Goal: Task Accomplishment & Management: Use online tool/utility

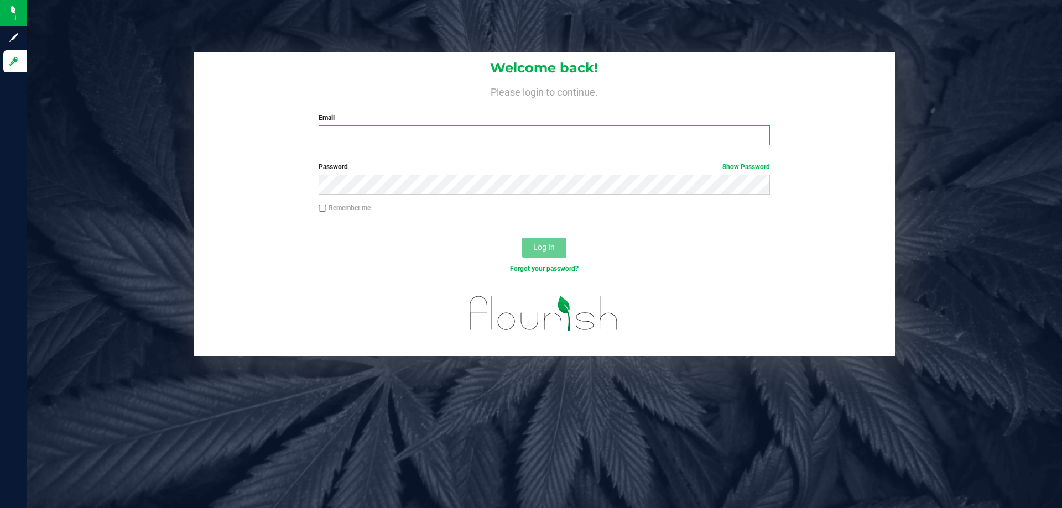
drag, startPoint x: 380, startPoint y: 140, endPoint x: 586, endPoint y: 149, distance: 206.4
click at [431, 150] on div "Welcome back! Please login to continue. Email Required Please format your email…" at bounding box center [544, 103] width 701 height 102
type input "keckerty@liveparallel.com"
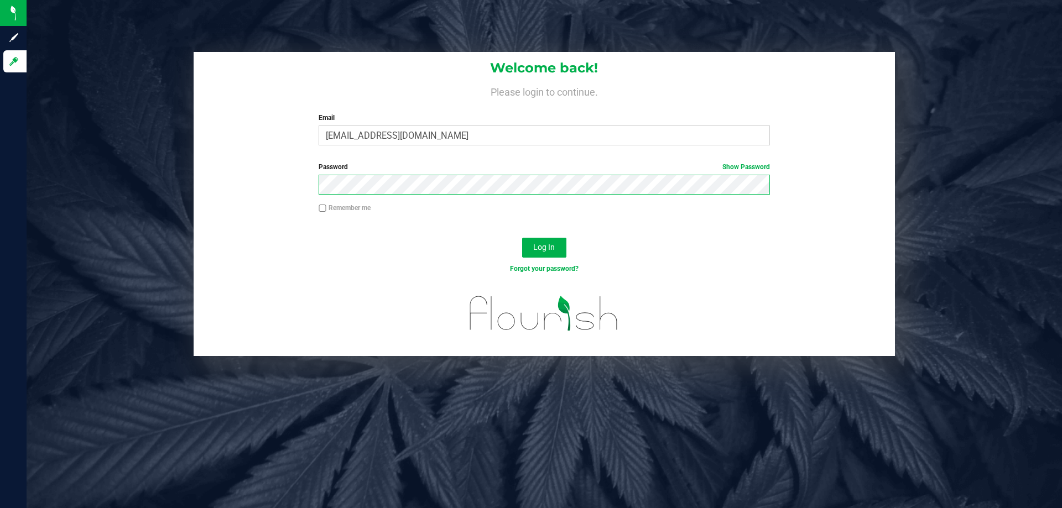
click at [522, 238] on button "Log In" at bounding box center [544, 248] width 44 height 20
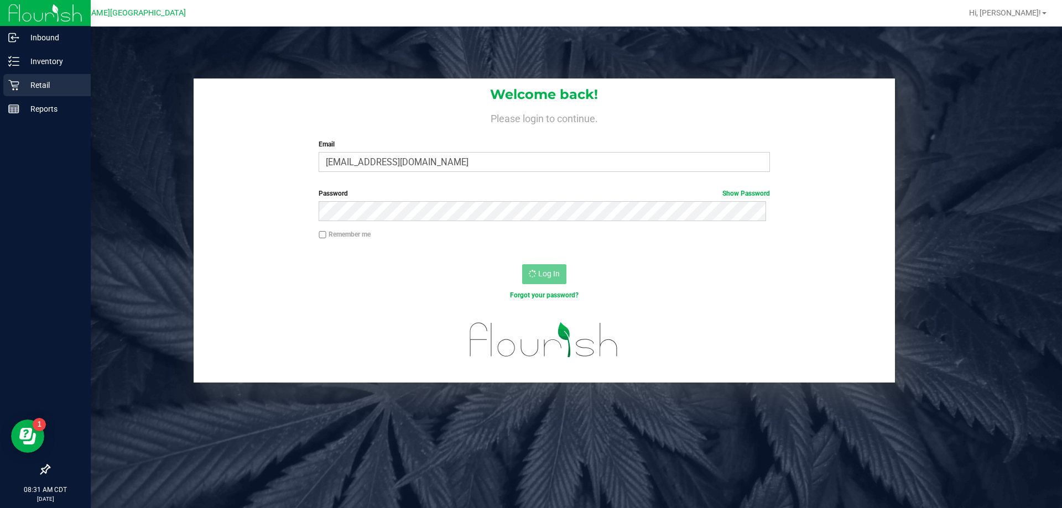
click at [18, 84] on icon at bounding box center [13, 85] width 11 height 11
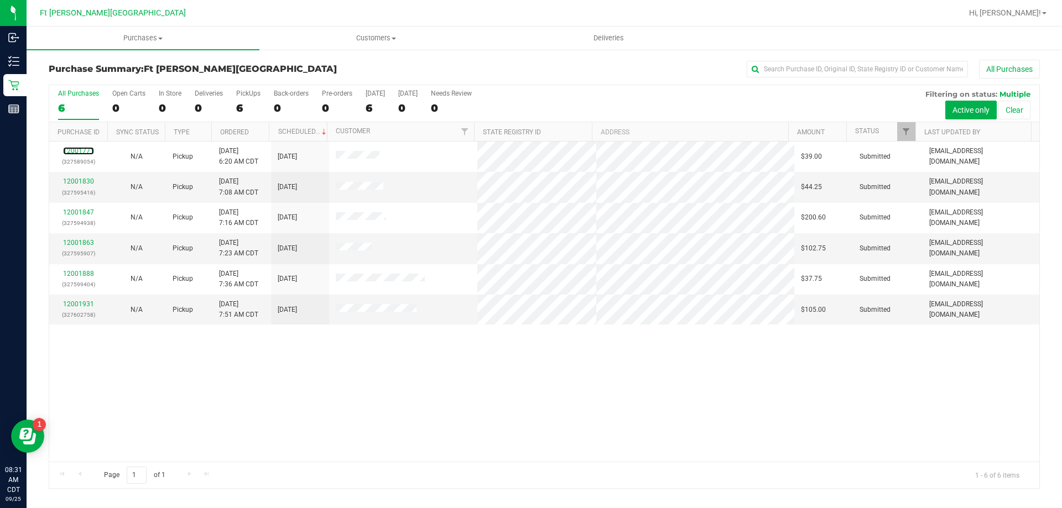
click at [84, 149] on link "12001771" at bounding box center [78, 151] width 31 height 8
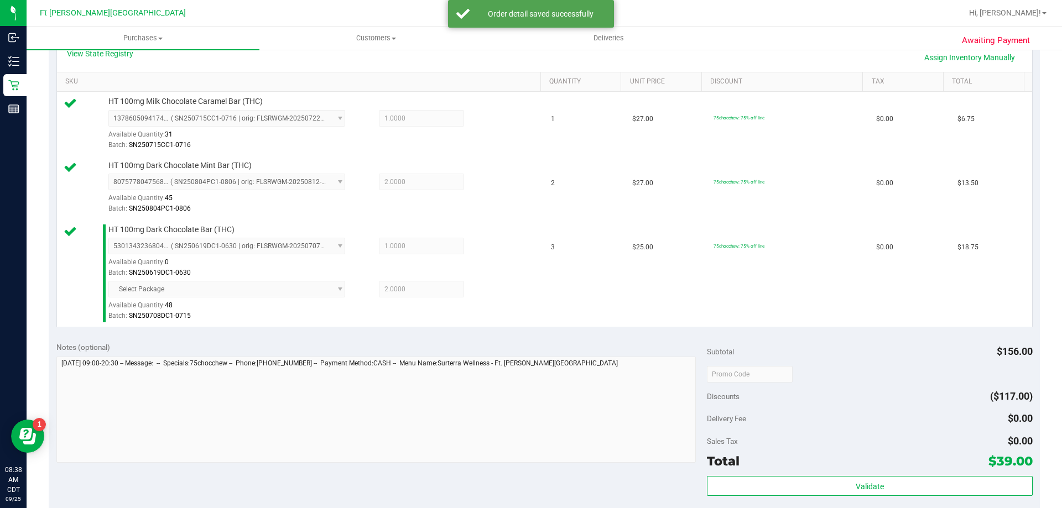
scroll to position [332, 0]
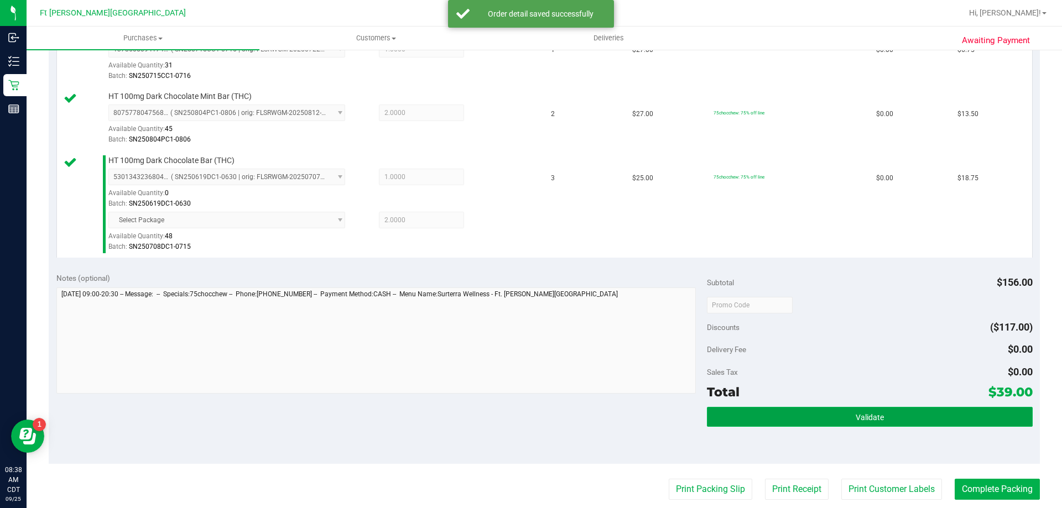
click at [892, 425] on button "Validate" at bounding box center [869, 417] width 325 height 20
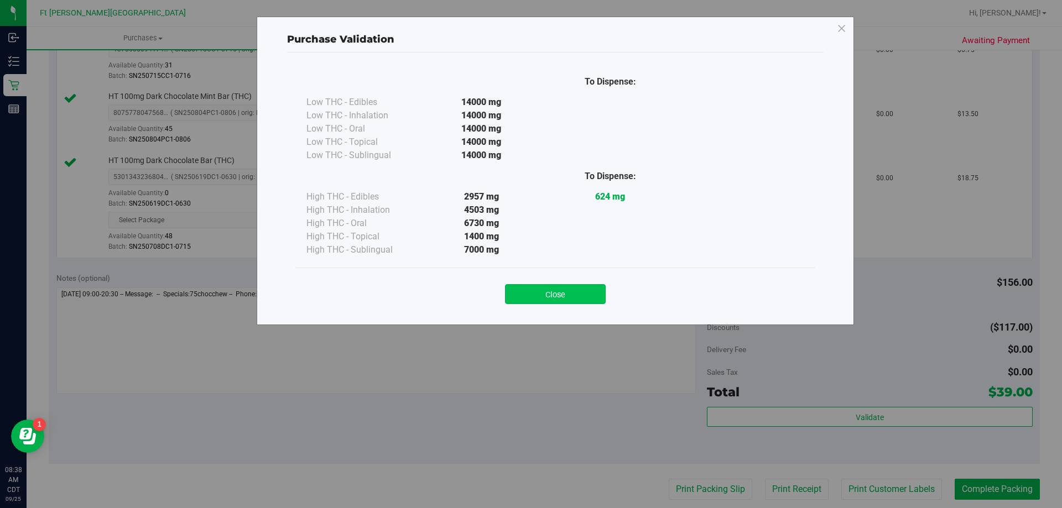
click at [560, 285] on button "Close" at bounding box center [555, 294] width 101 height 20
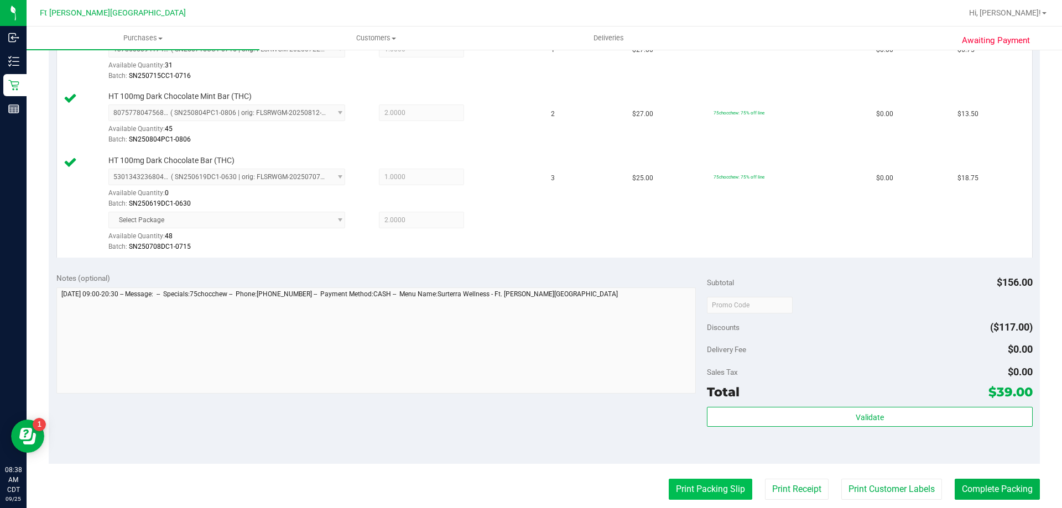
click at [715, 480] on button "Print Packing Slip" at bounding box center [709, 489] width 83 height 21
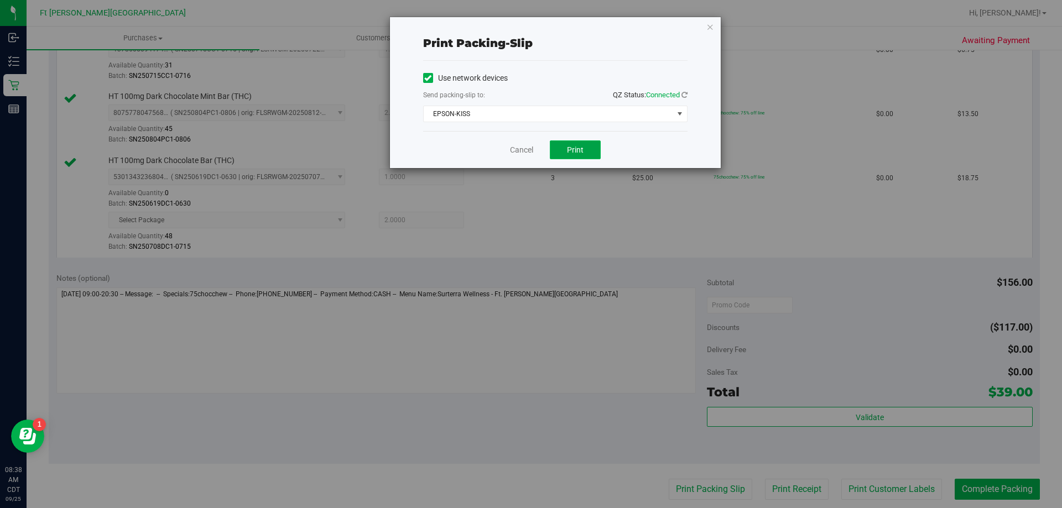
click at [576, 149] on span "Print" at bounding box center [575, 149] width 17 height 9
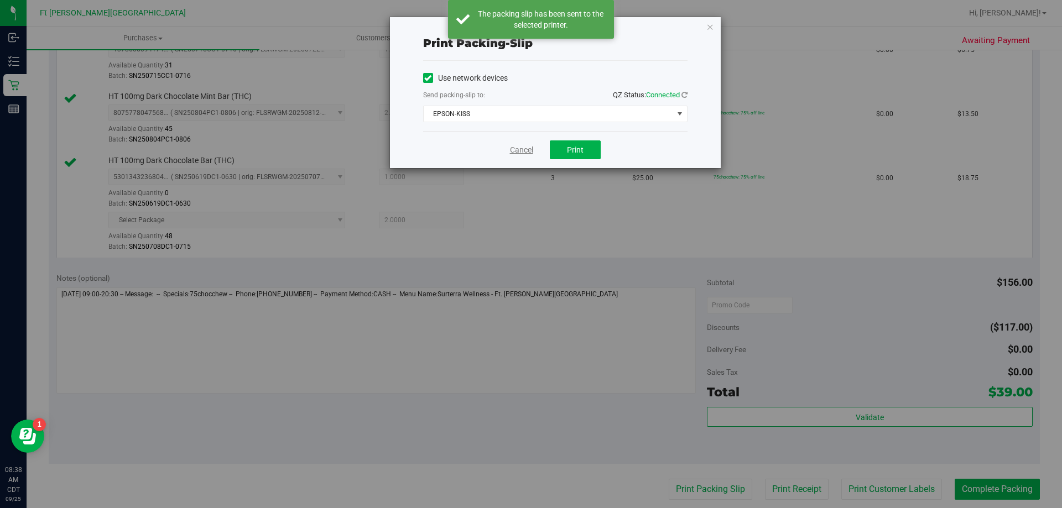
click at [519, 149] on link "Cancel" at bounding box center [521, 150] width 23 height 12
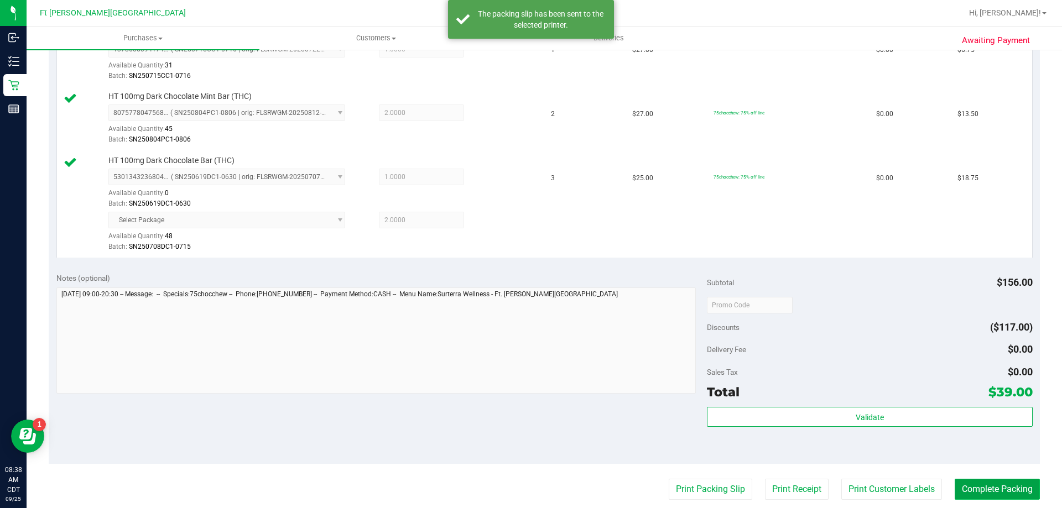
click at [963, 487] on button "Complete Packing" at bounding box center [996, 489] width 85 height 21
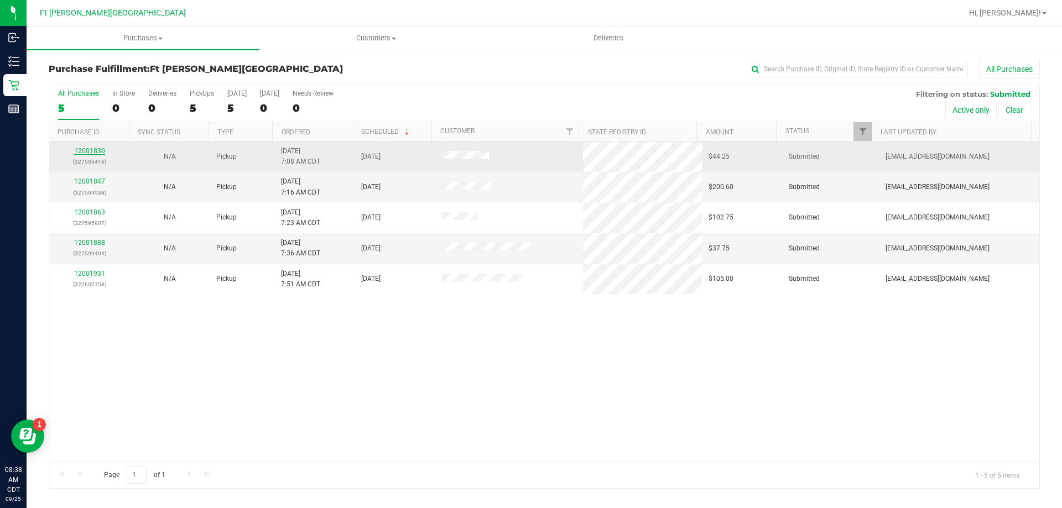
click at [90, 149] on link "12001830" at bounding box center [89, 151] width 31 height 8
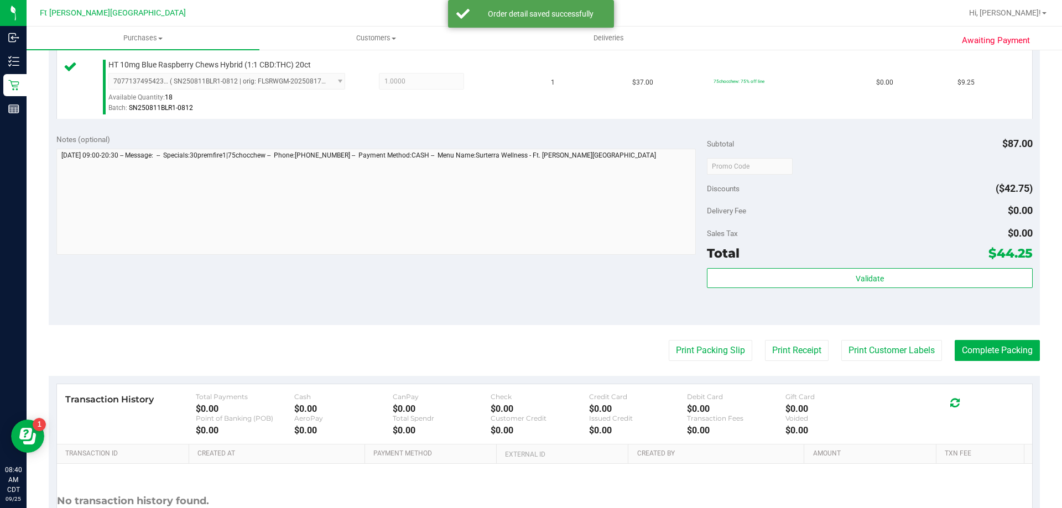
scroll to position [460, 0]
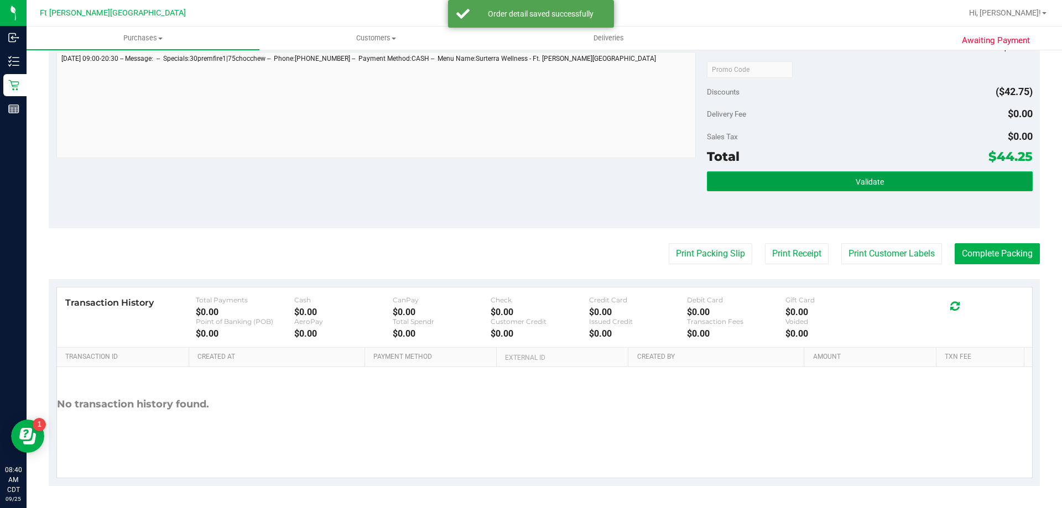
click at [776, 185] on button "Validate" at bounding box center [869, 181] width 325 height 20
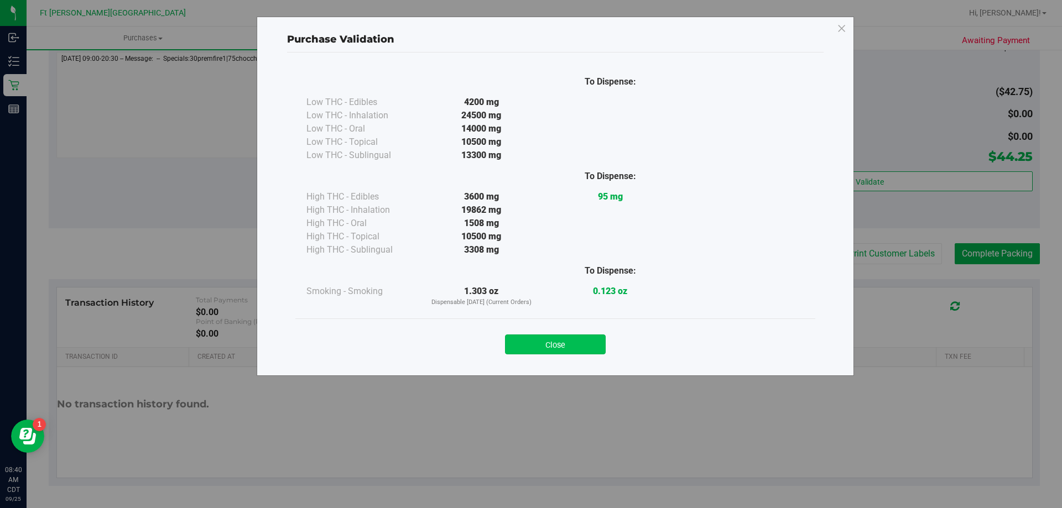
click at [584, 349] on button "Close" at bounding box center [555, 345] width 101 height 20
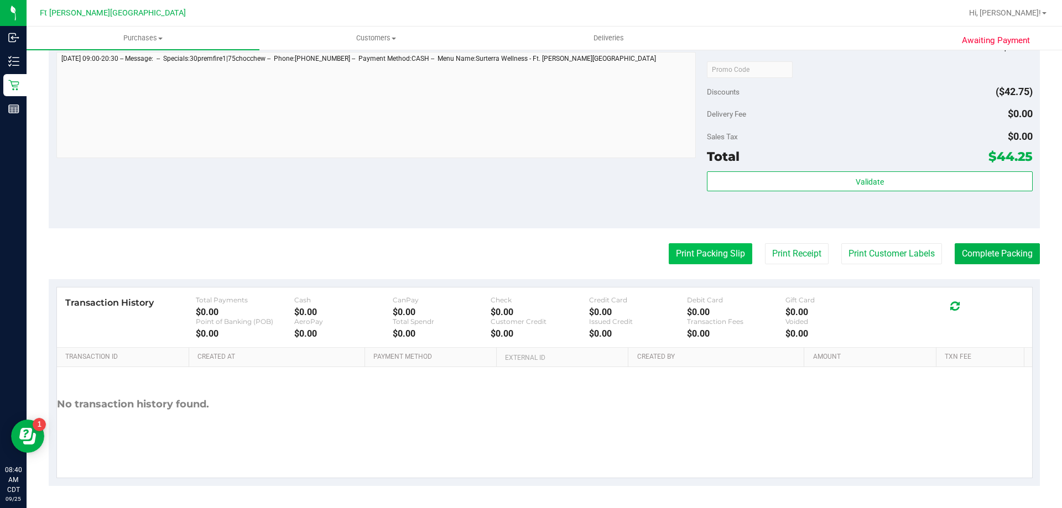
click at [686, 260] on button "Print Packing Slip" at bounding box center [709, 253] width 83 height 21
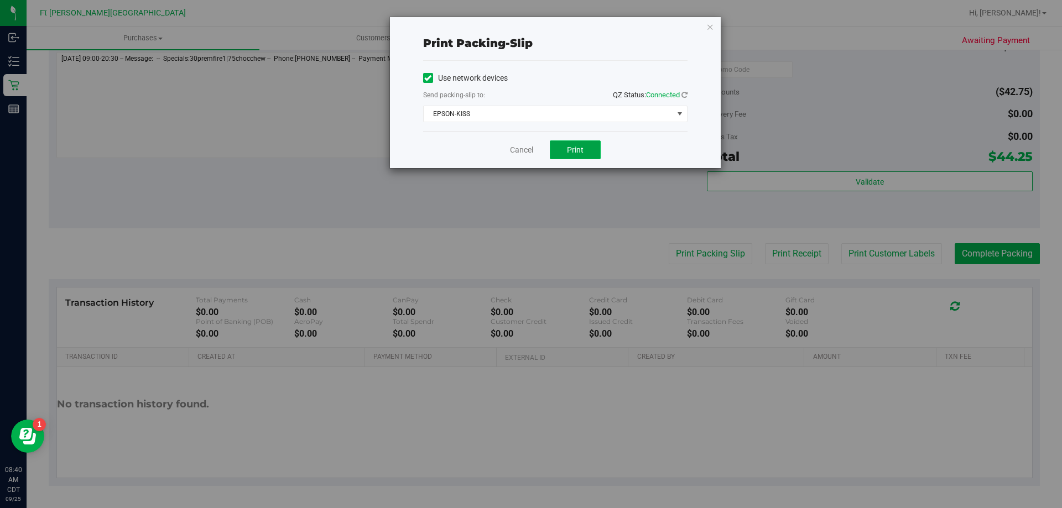
click at [567, 143] on button "Print" at bounding box center [575, 149] width 51 height 19
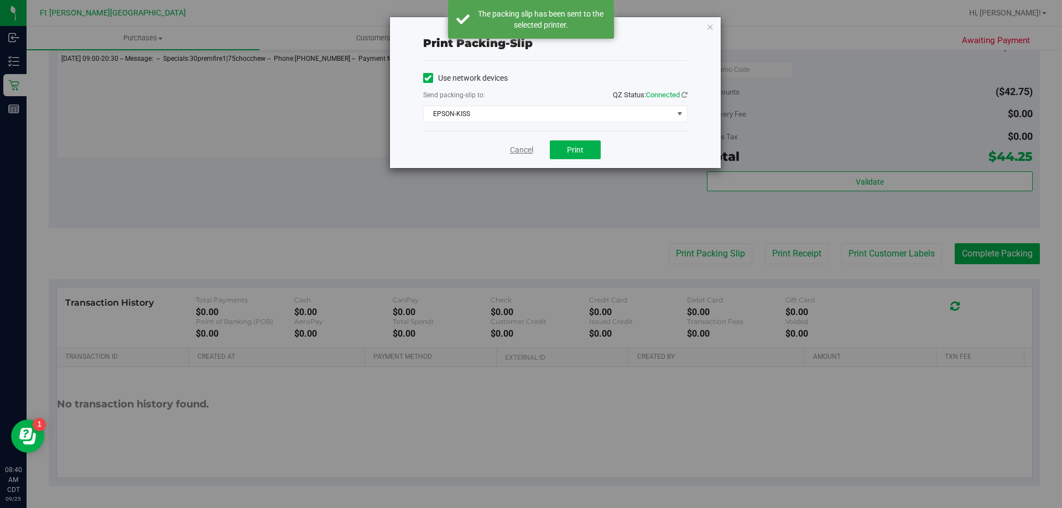
click at [519, 149] on link "Cancel" at bounding box center [521, 150] width 23 height 12
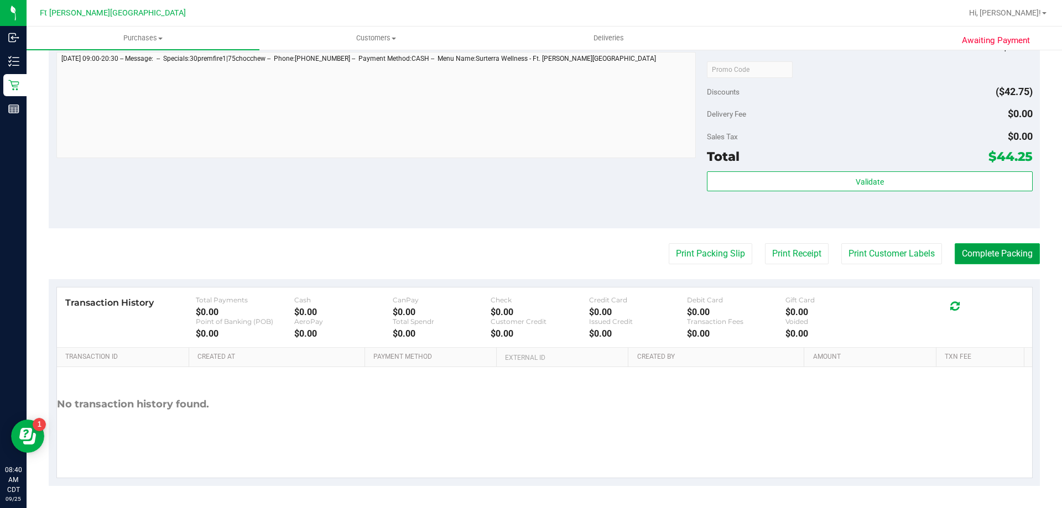
click at [1007, 259] on button "Complete Packing" at bounding box center [996, 253] width 85 height 21
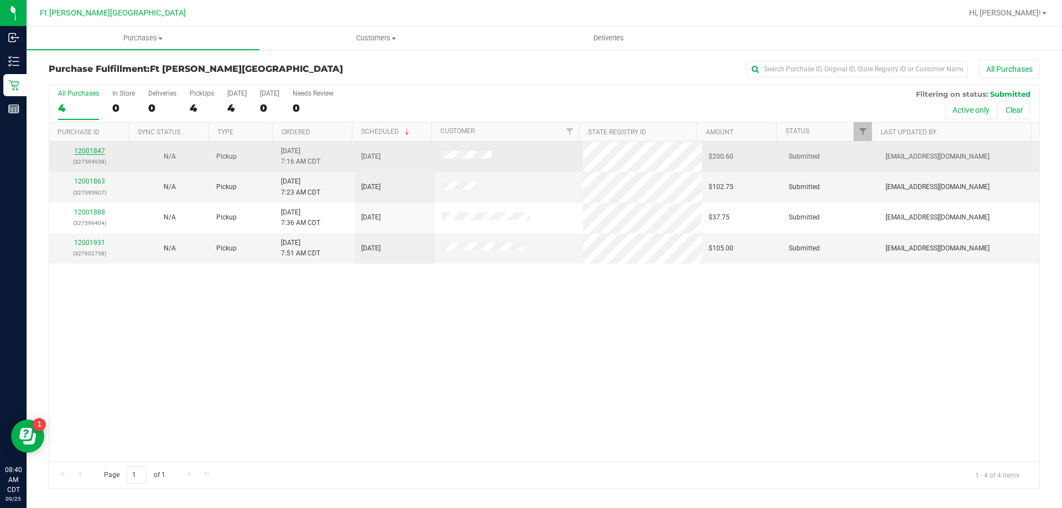
click at [97, 149] on link "12001847" at bounding box center [89, 151] width 31 height 8
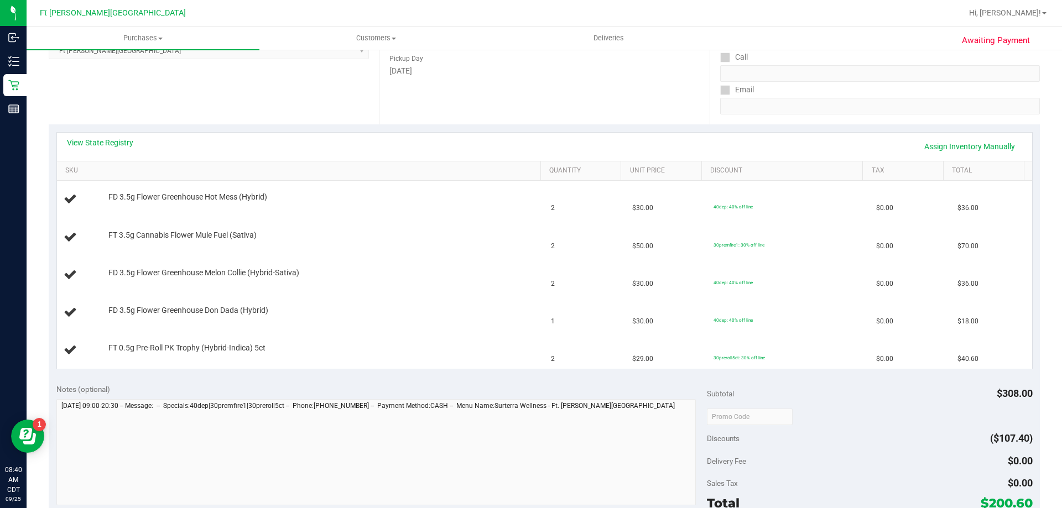
scroll to position [166, 0]
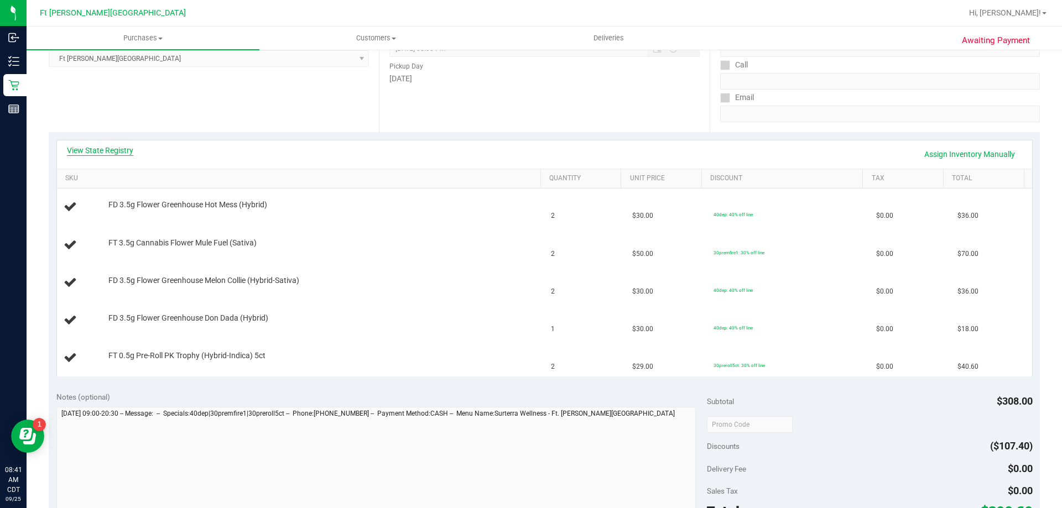
click at [126, 149] on link "View State Registry" at bounding box center [100, 150] width 66 height 11
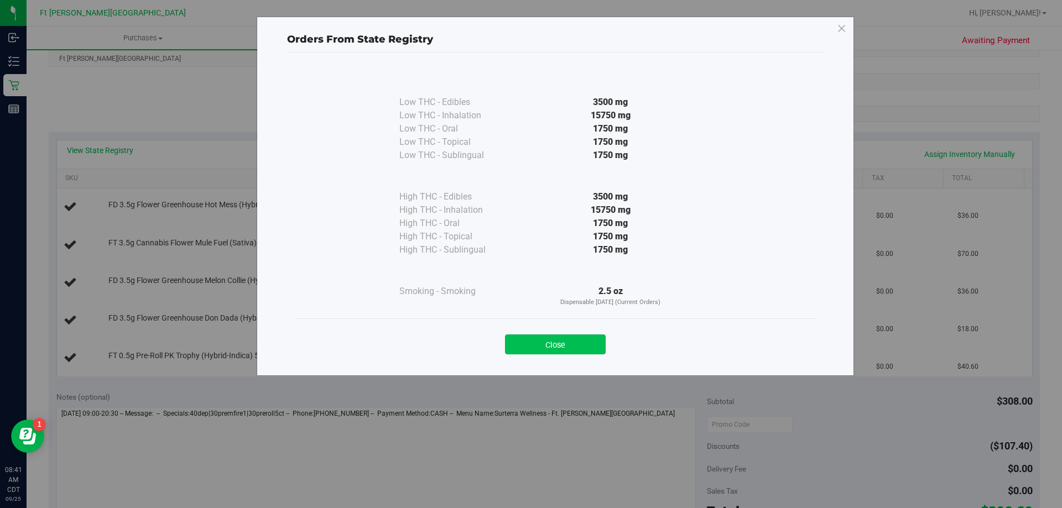
click at [570, 345] on button "Close" at bounding box center [555, 345] width 101 height 20
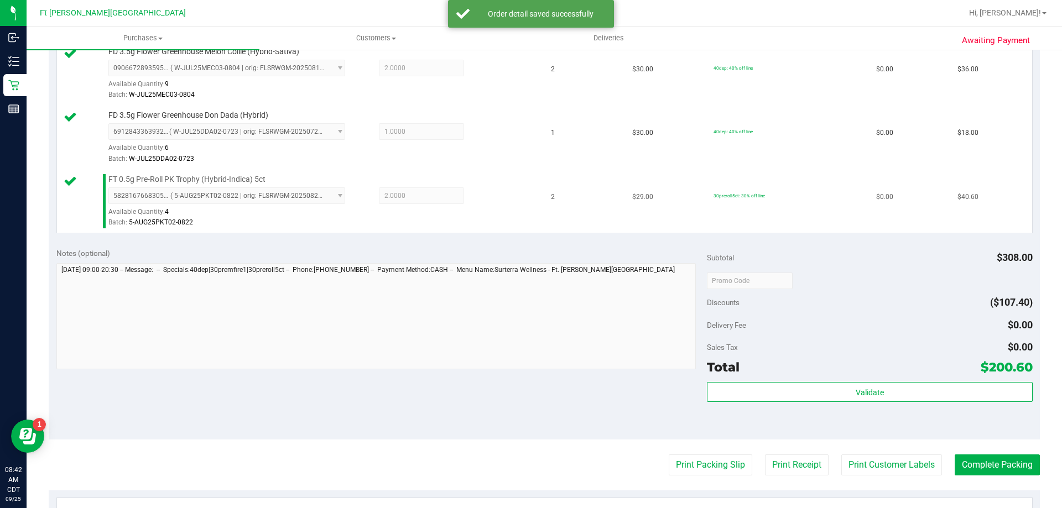
scroll to position [442, 0]
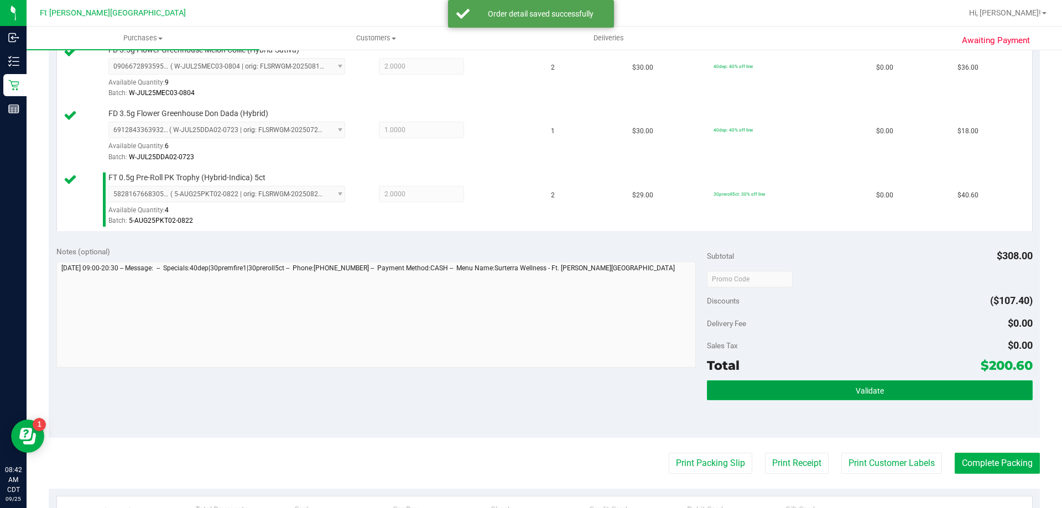
drag, startPoint x: 840, startPoint y: 398, endPoint x: 837, endPoint y: 390, distance: 8.2
click at [840, 396] on button "Validate" at bounding box center [869, 390] width 325 height 20
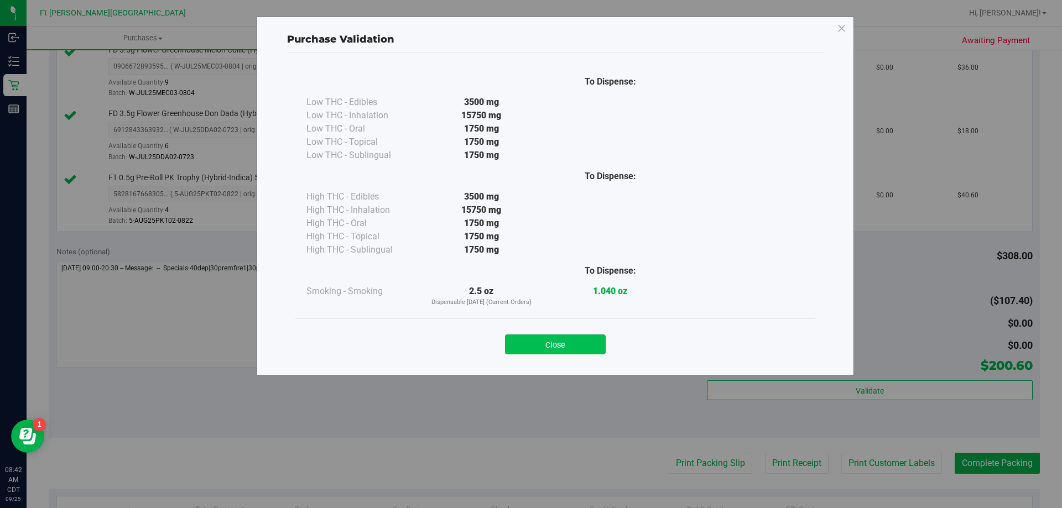
click at [594, 353] on button "Close" at bounding box center [555, 345] width 101 height 20
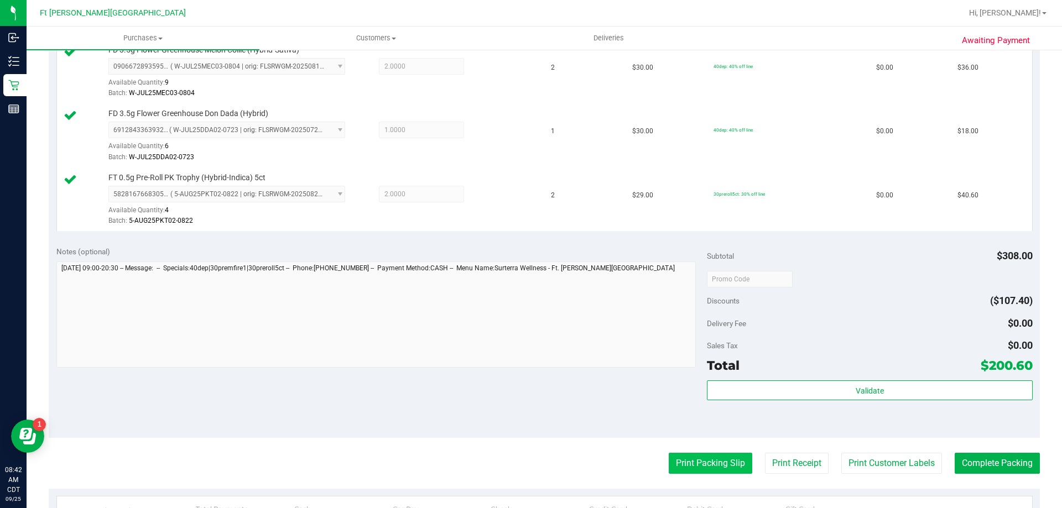
click at [702, 467] on button "Print Packing Slip" at bounding box center [709, 463] width 83 height 21
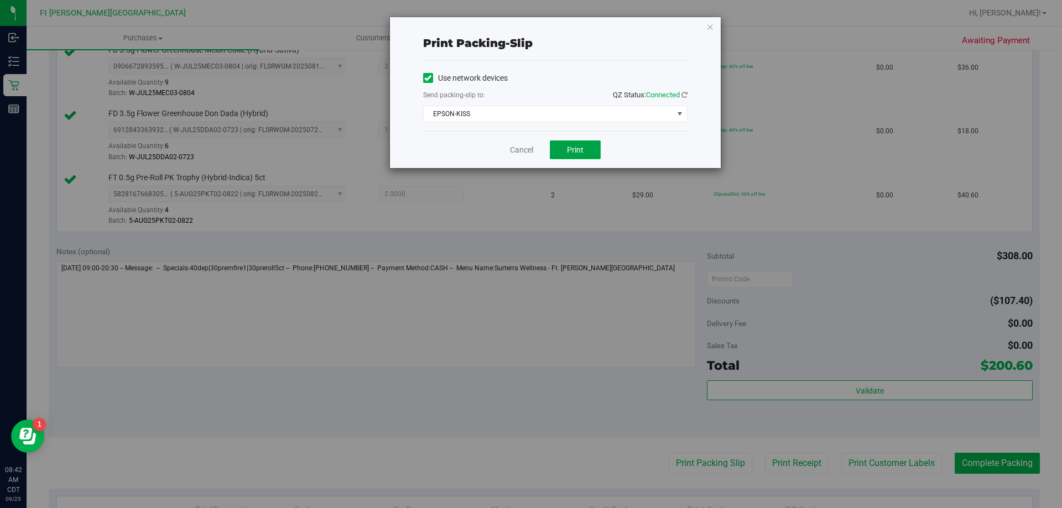
click at [586, 150] on button "Print" at bounding box center [575, 149] width 51 height 19
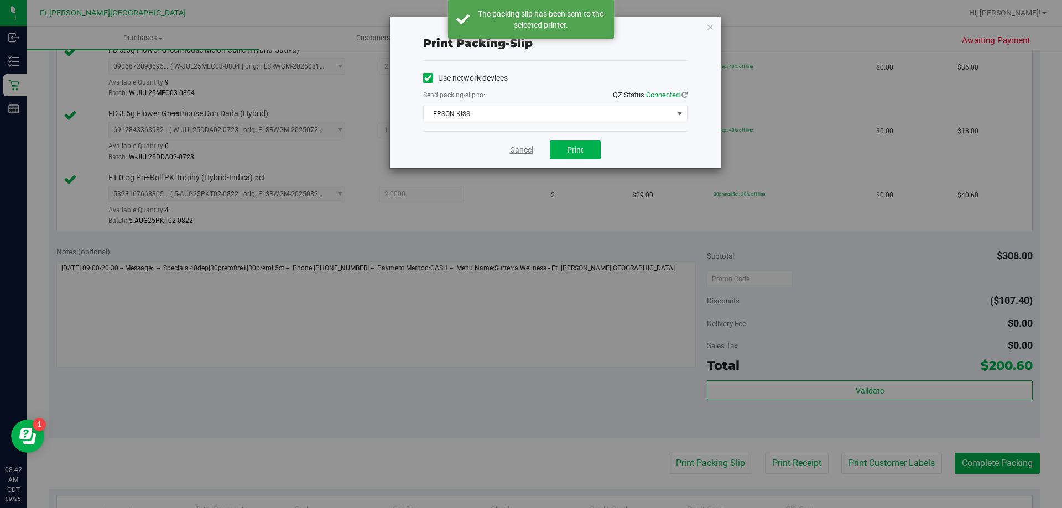
drag, startPoint x: 516, startPoint y: 152, endPoint x: 849, endPoint y: 450, distance: 446.8
click at [514, 153] on link "Cancel" at bounding box center [521, 150] width 23 height 12
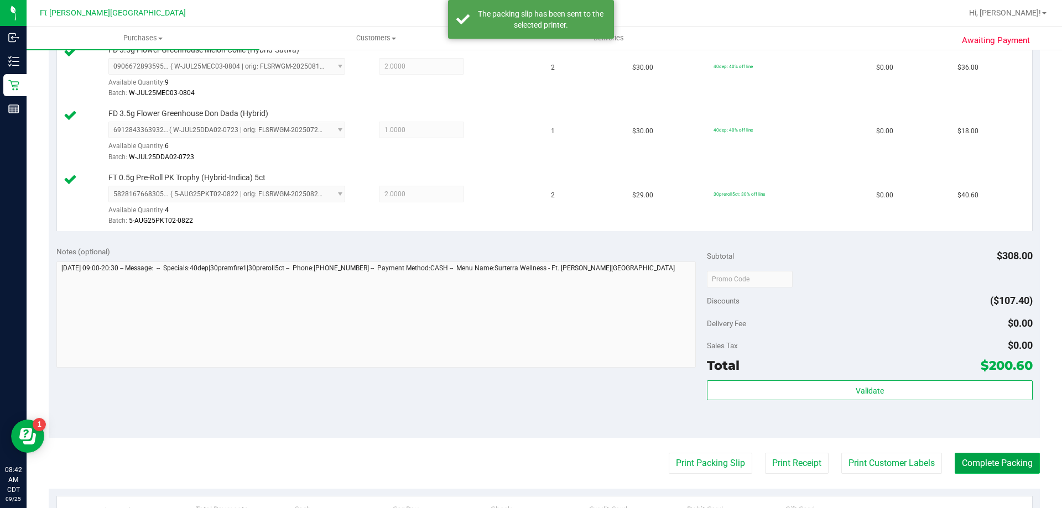
click at [977, 465] on button "Complete Packing" at bounding box center [996, 463] width 85 height 21
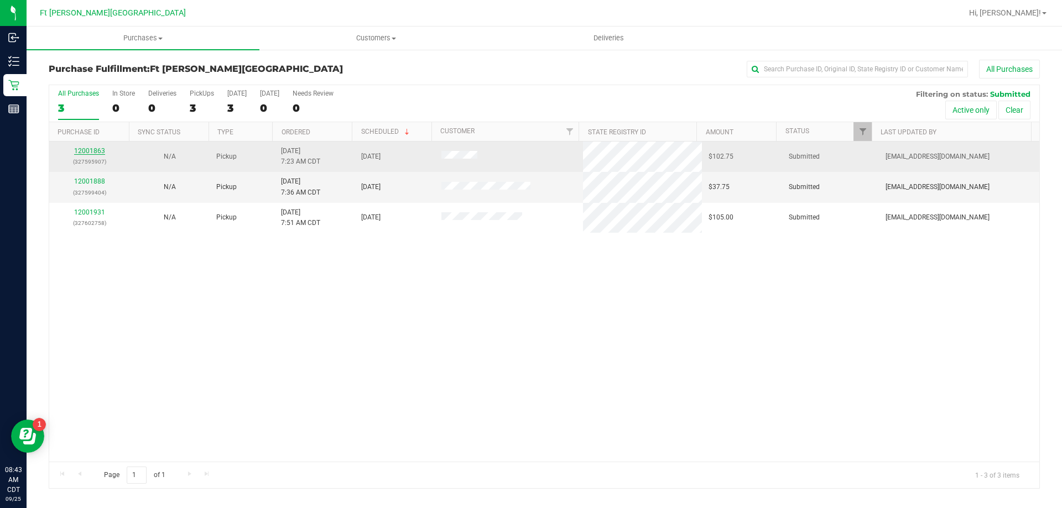
click at [90, 149] on link "12001863" at bounding box center [89, 151] width 31 height 8
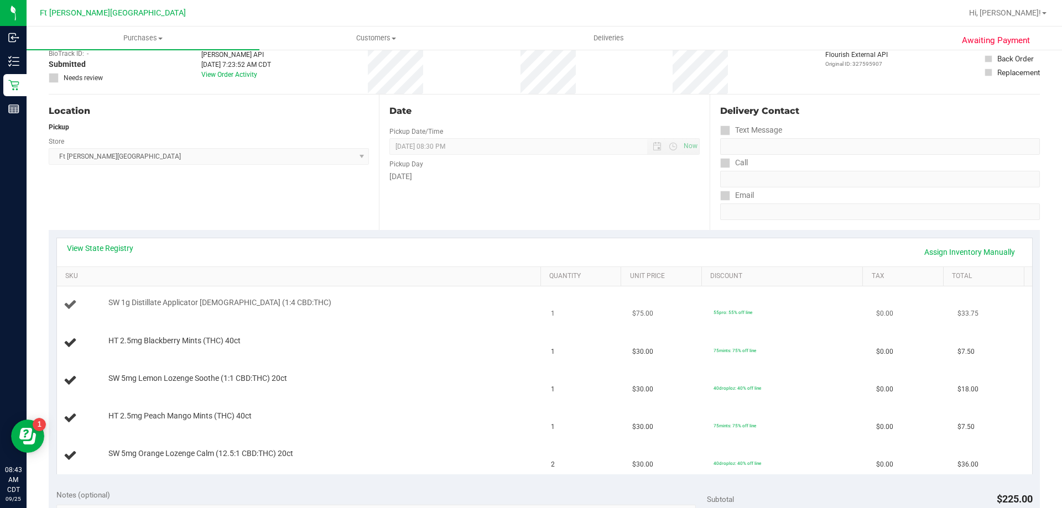
scroll to position [221, 0]
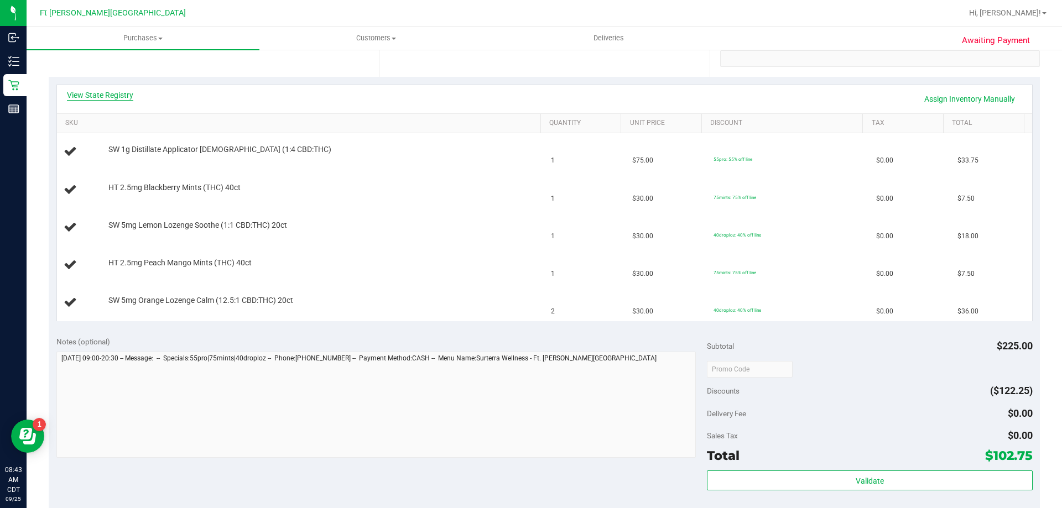
click at [130, 91] on link "View State Registry" at bounding box center [100, 95] width 66 height 11
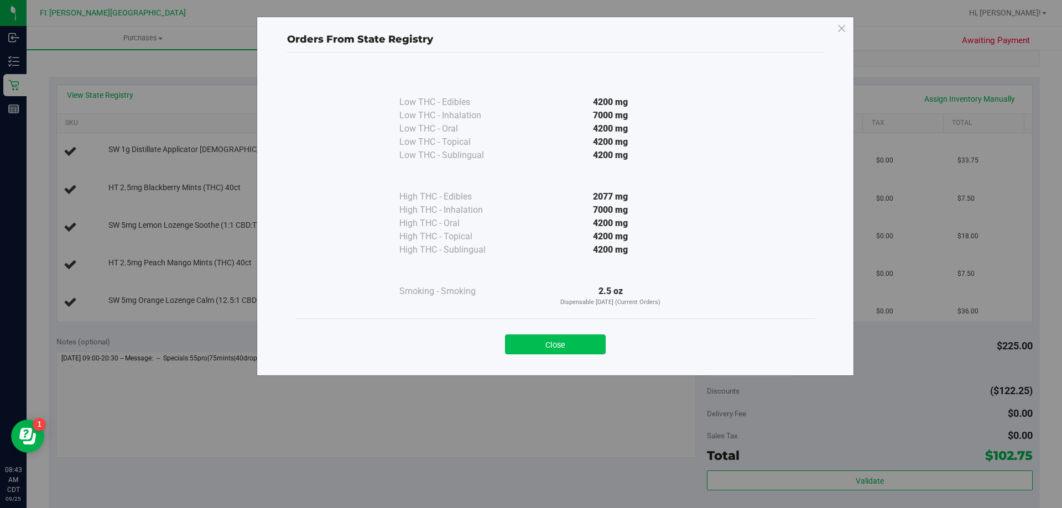
click at [591, 351] on button "Close" at bounding box center [555, 345] width 101 height 20
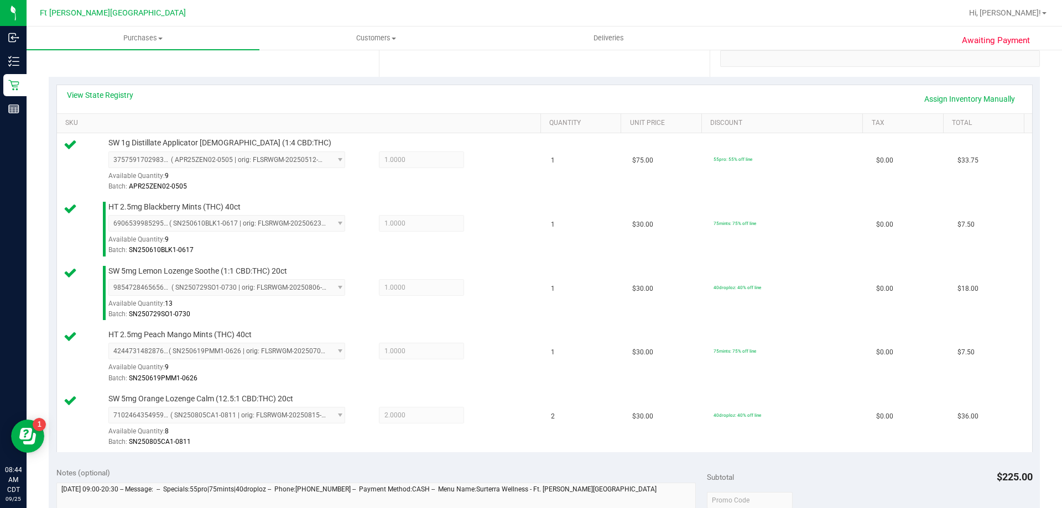
scroll to position [442, 0]
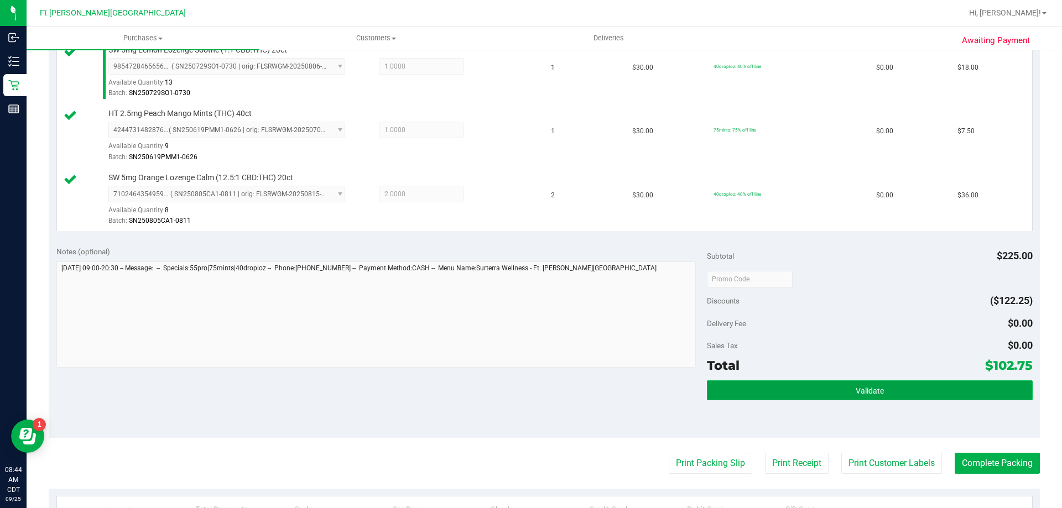
click at [822, 397] on button "Validate" at bounding box center [869, 390] width 325 height 20
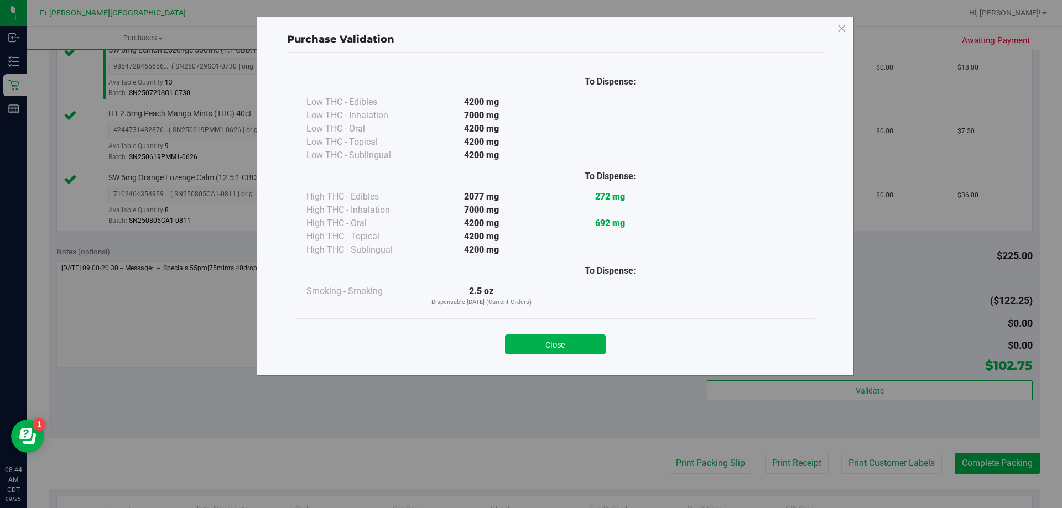
click at [564, 348] on button "Close" at bounding box center [555, 345] width 101 height 20
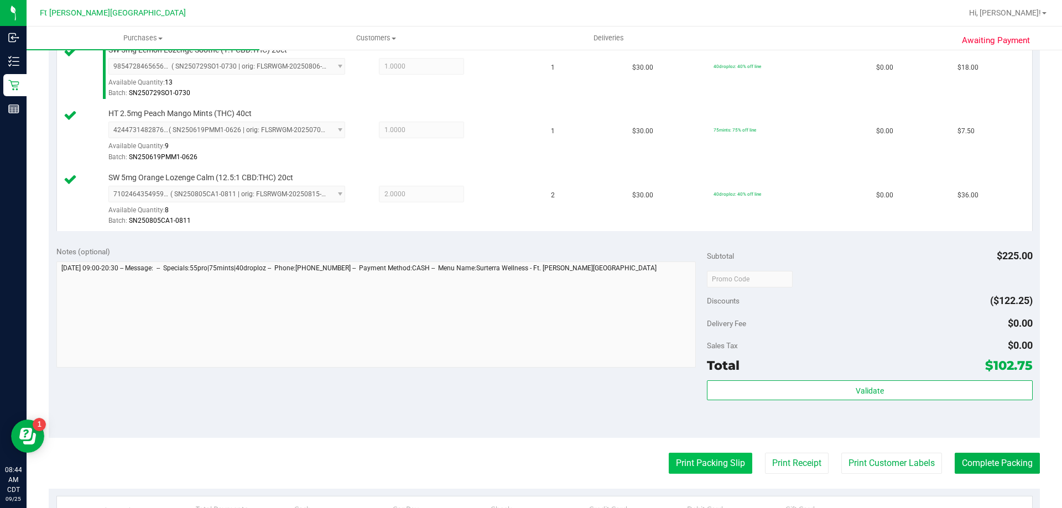
click at [697, 472] on button "Print Packing Slip" at bounding box center [709, 463] width 83 height 21
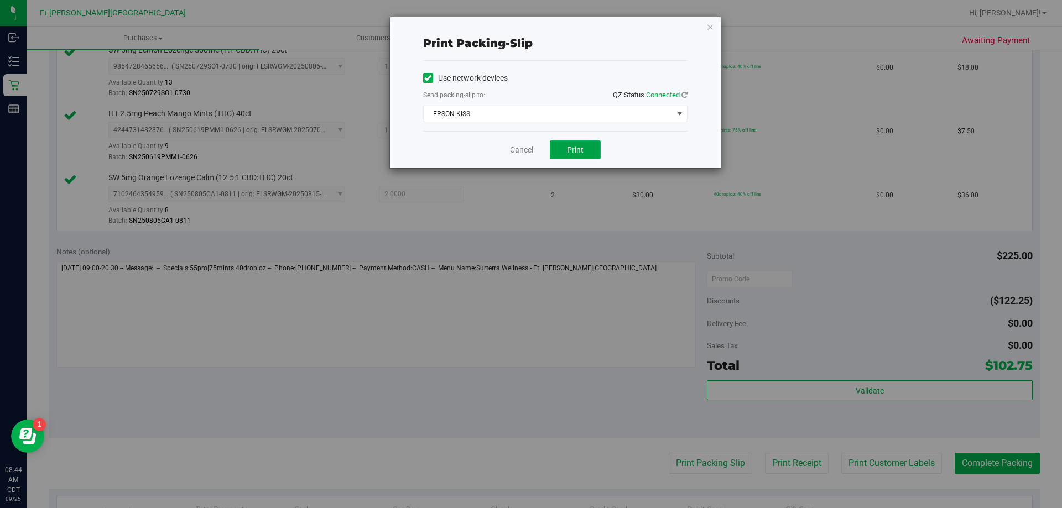
click at [567, 150] on span "Print" at bounding box center [575, 149] width 17 height 9
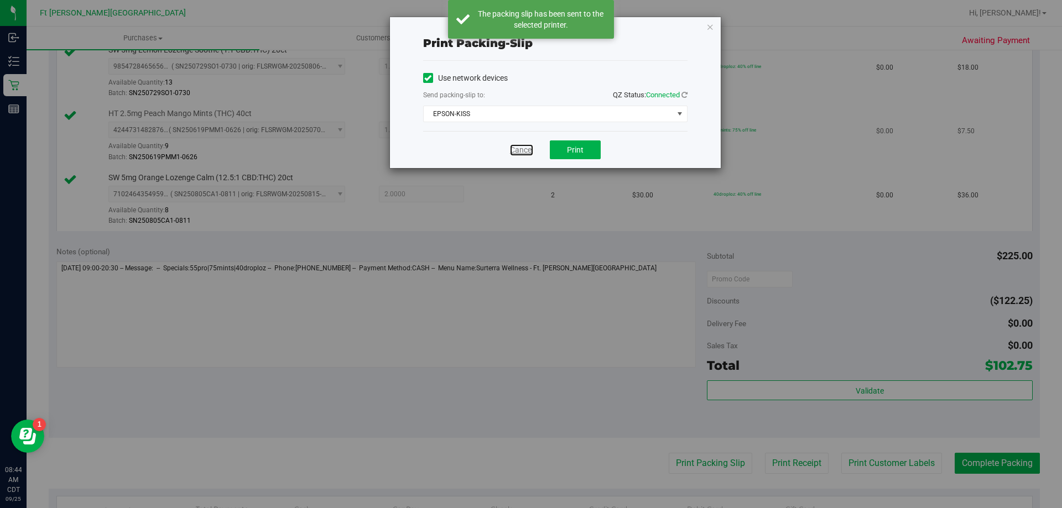
click at [520, 149] on link "Cancel" at bounding box center [521, 150] width 23 height 12
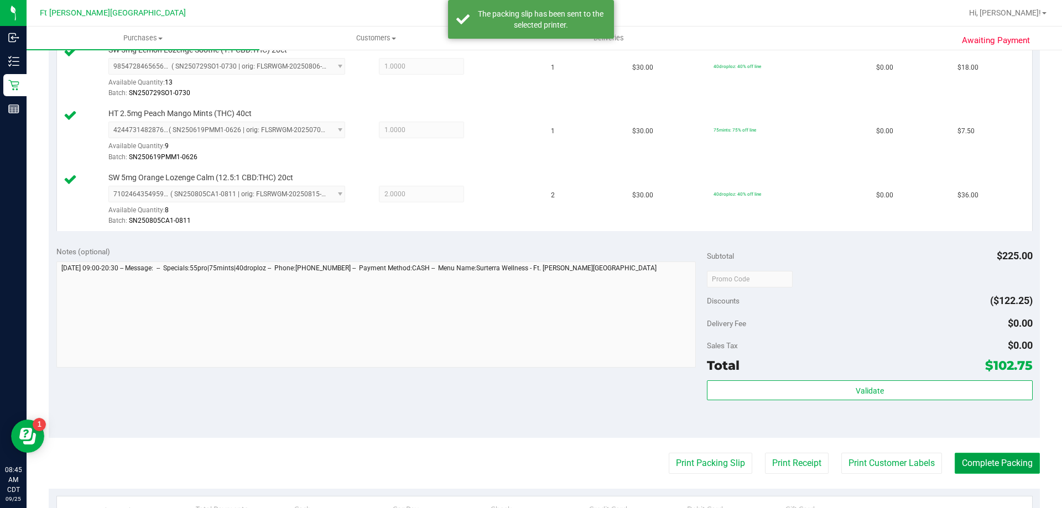
click at [1019, 466] on button "Complete Packing" at bounding box center [996, 463] width 85 height 21
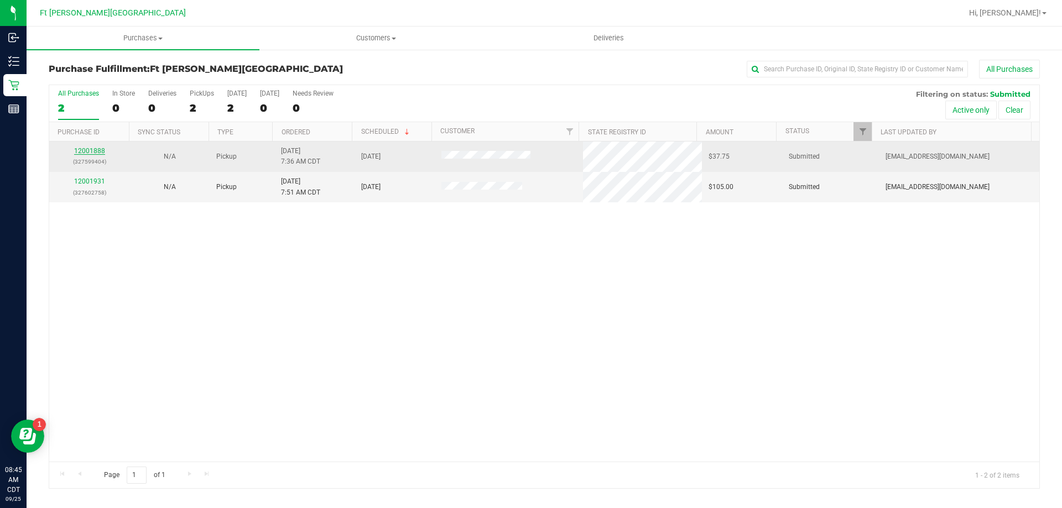
click at [95, 151] on link "12001888" at bounding box center [89, 151] width 31 height 8
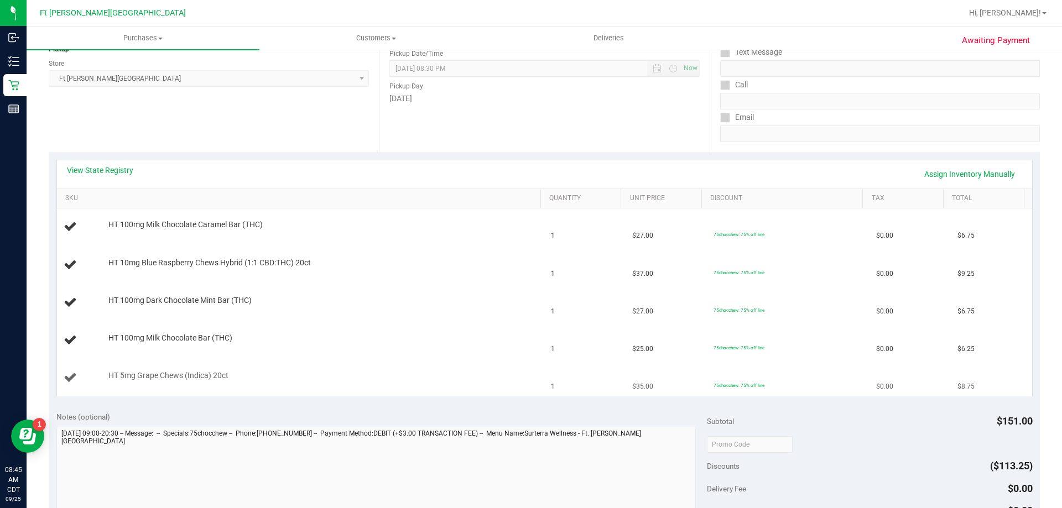
scroll to position [166, 0]
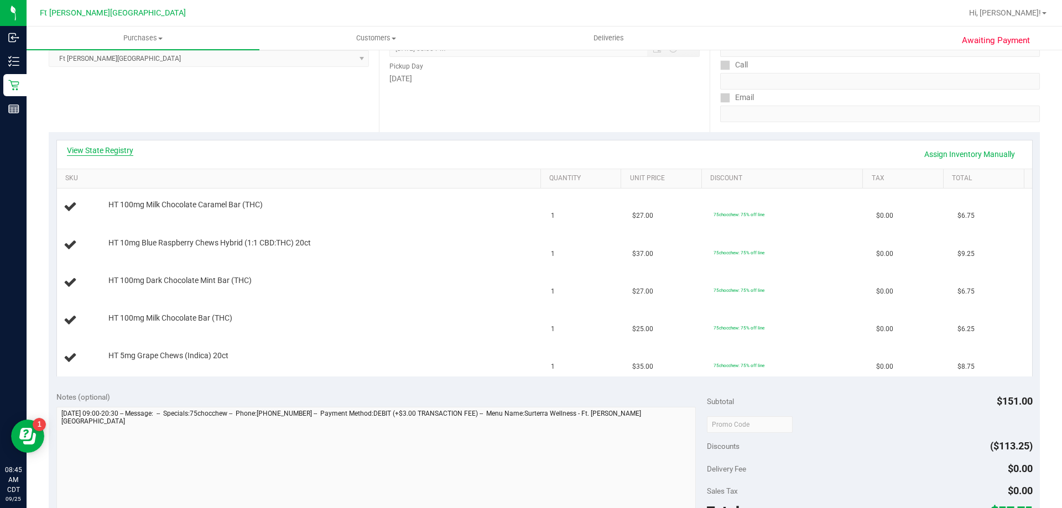
click at [114, 148] on link "View State Registry" at bounding box center [100, 150] width 66 height 11
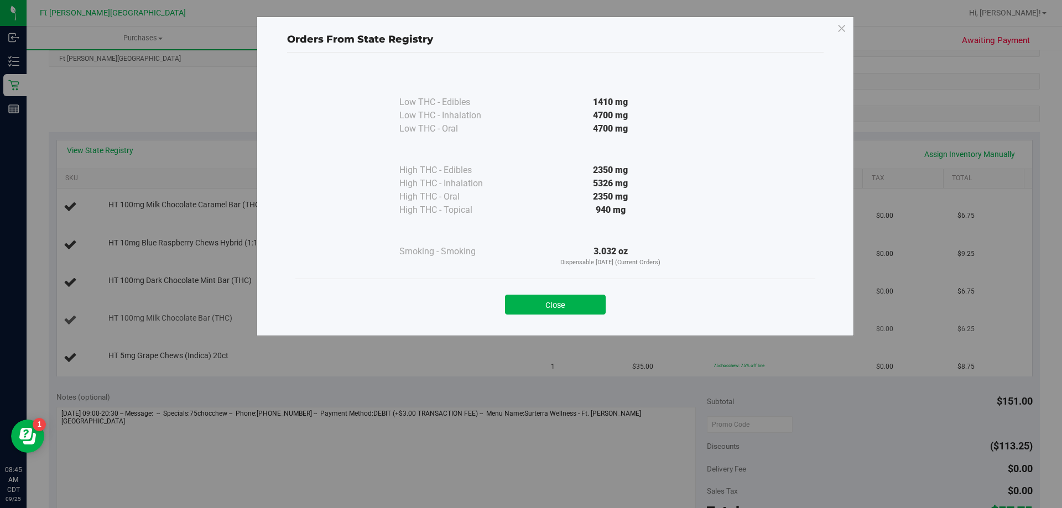
click at [590, 303] on button "Close" at bounding box center [555, 305] width 101 height 20
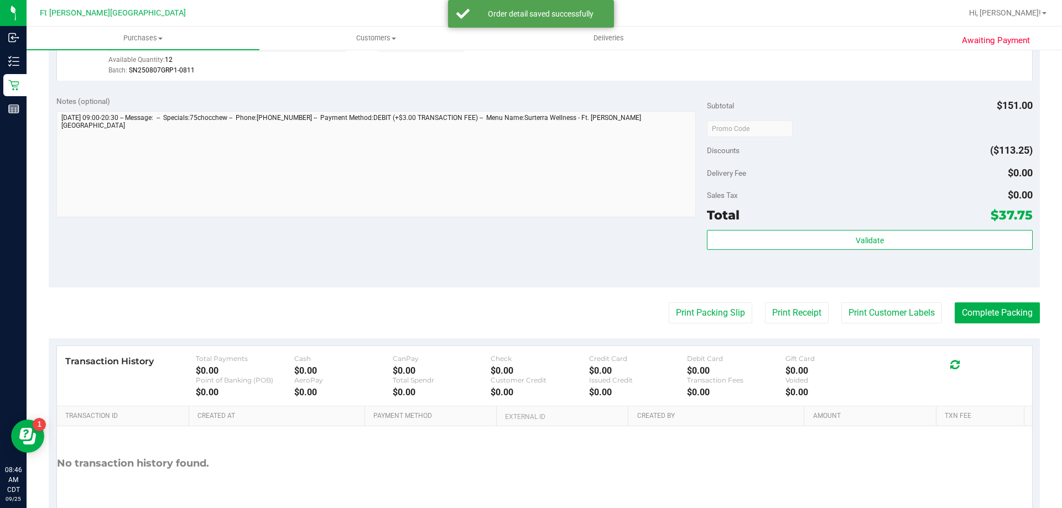
scroll to position [652, 0]
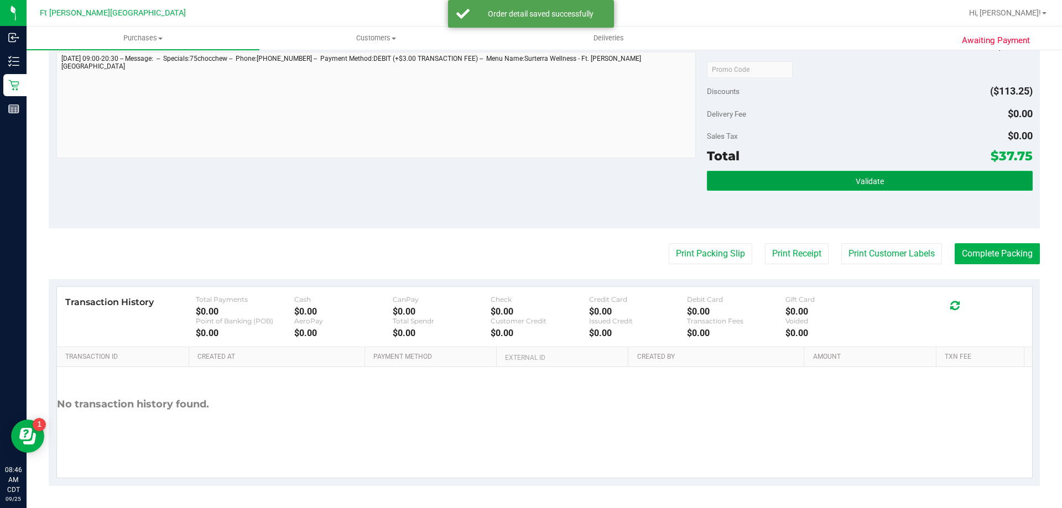
drag, startPoint x: 901, startPoint y: 188, endPoint x: 893, endPoint y: 189, distance: 7.2
click at [897, 189] on button "Validate" at bounding box center [869, 181] width 325 height 20
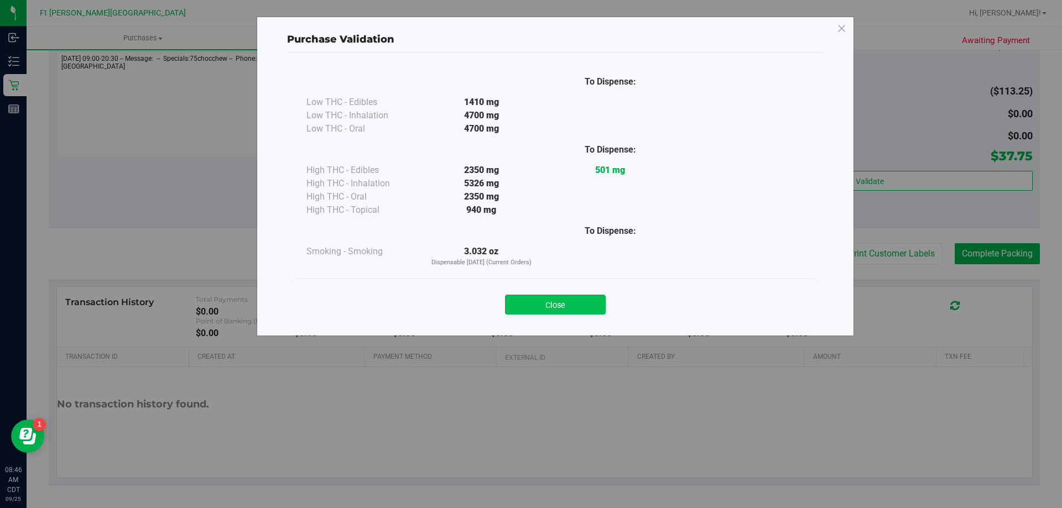
click at [599, 299] on button "Close" at bounding box center [555, 305] width 101 height 20
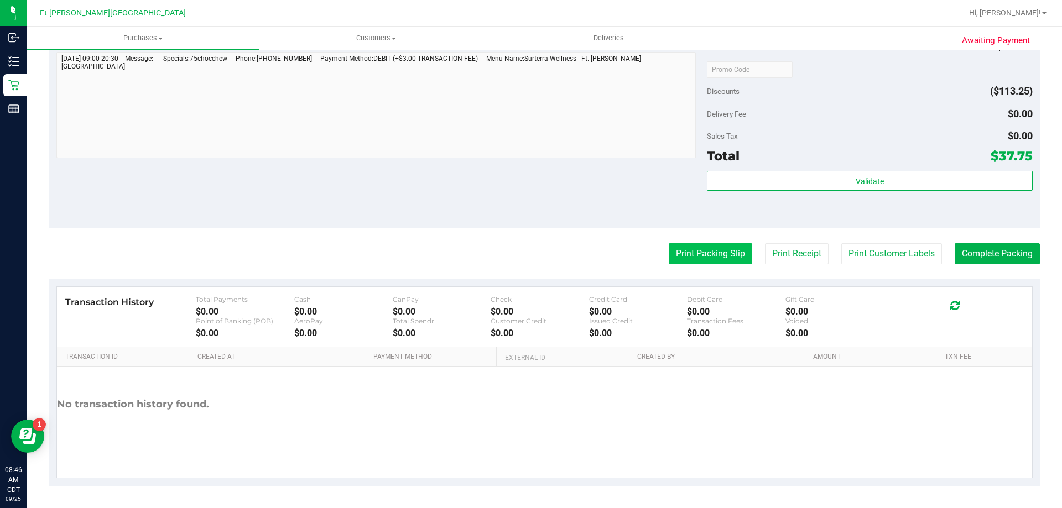
click at [701, 263] on button "Print Packing Slip" at bounding box center [709, 253] width 83 height 21
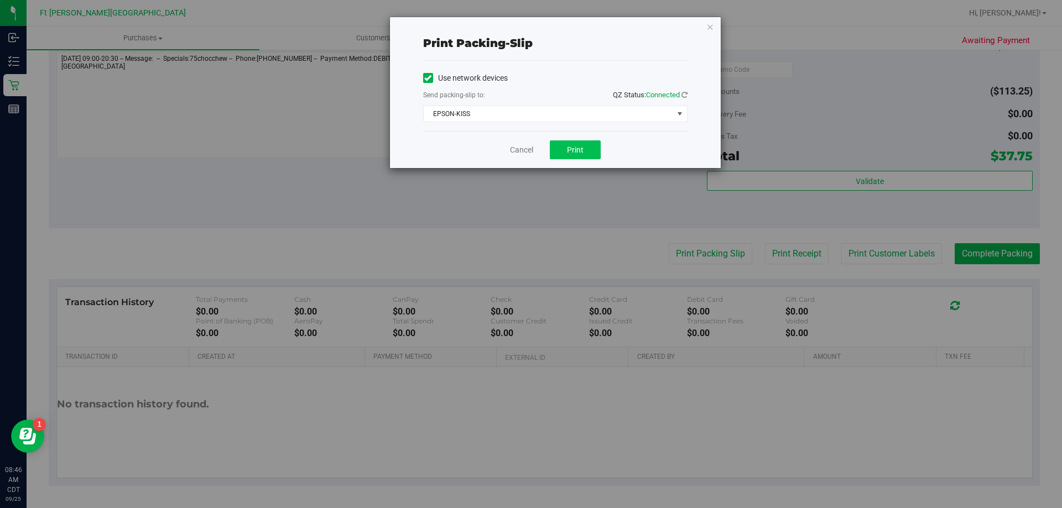
click at [576, 159] on div "Cancel Print" at bounding box center [555, 149] width 264 height 37
click at [577, 154] on button "Print" at bounding box center [575, 149] width 51 height 19
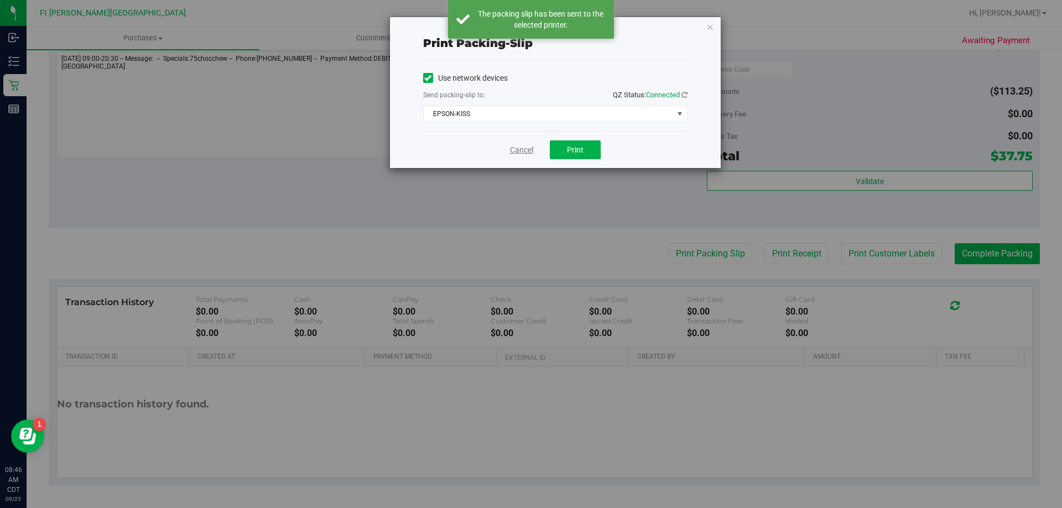
click at [524, 149] on link "Cancel" at bounding box center [521, 150] width 23 height 12
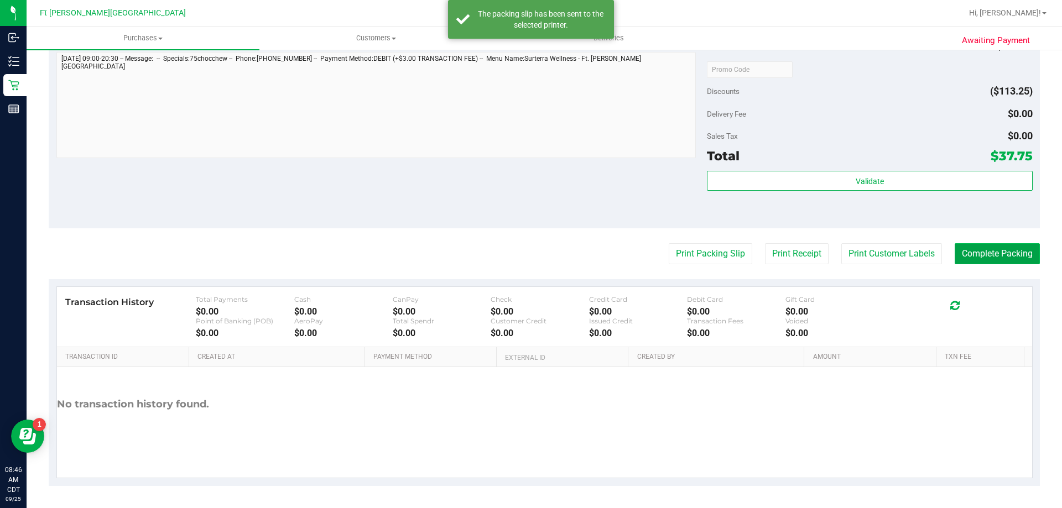
click at [987, 260] on button "Complete Packing" at bounding box center [996, 253] width 85 height 21
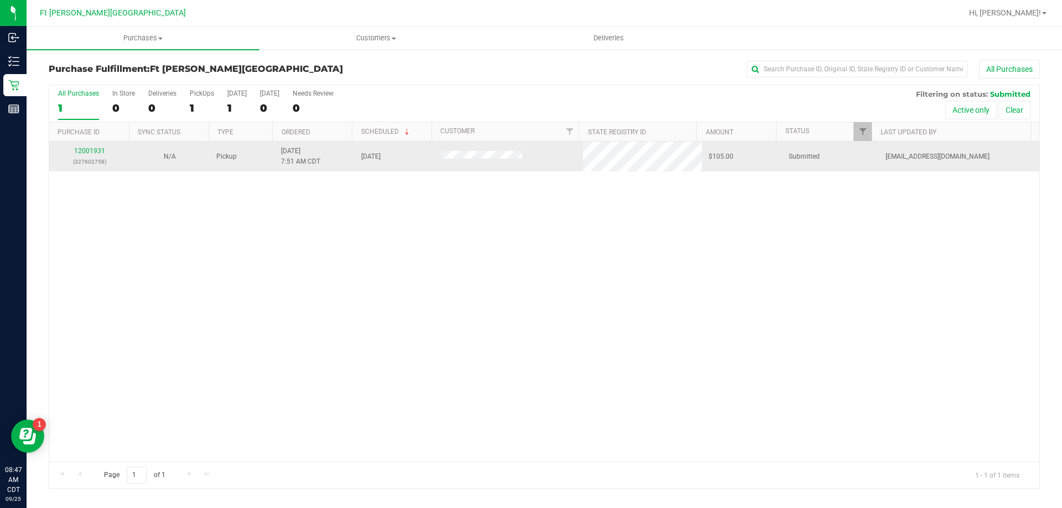
click at [96, 156] on p "(327602758)" at bounding box center [89, 161] width 67 height 11
click at [96, 151] on link "12001931" at bounding box center [89, 151] width 31 height 8
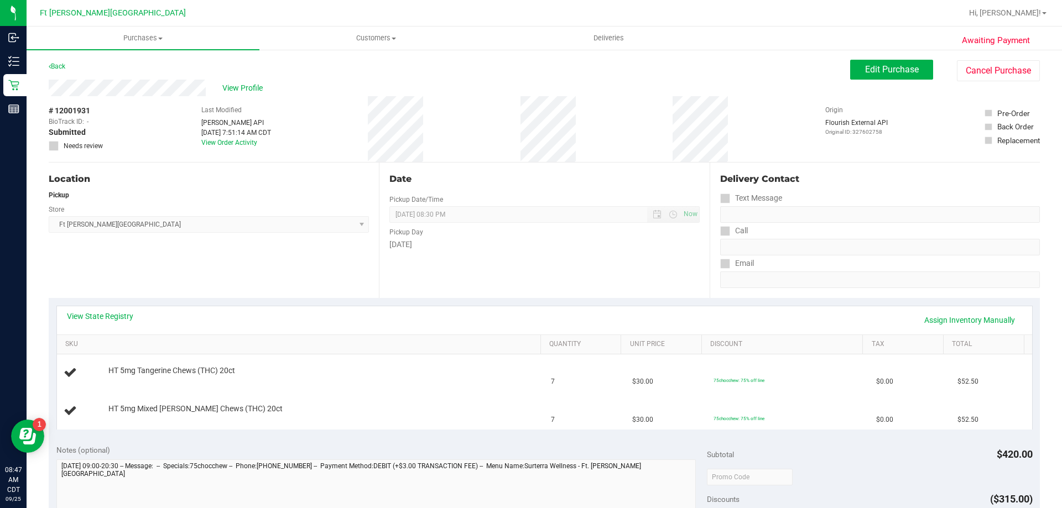
scroll to position [55, 0]
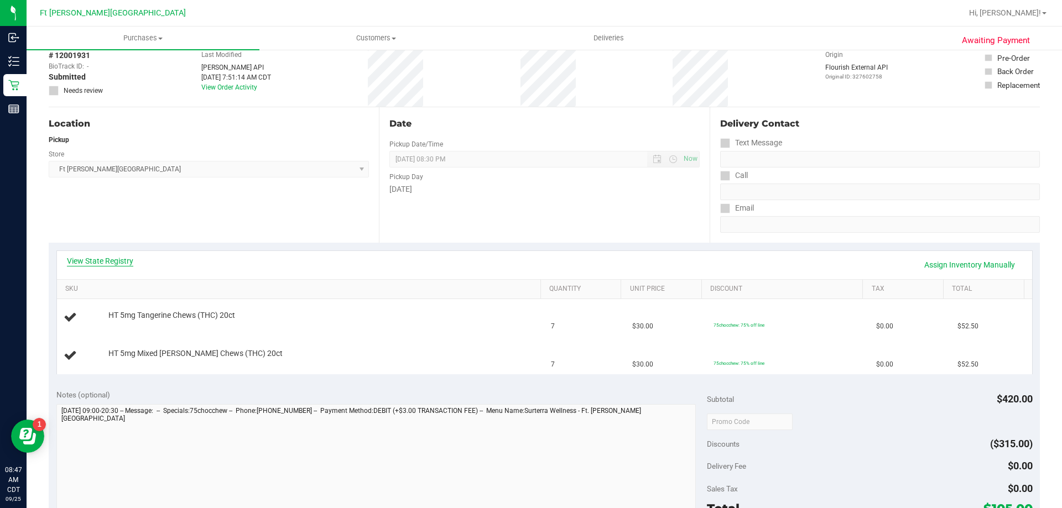
click at [100, 264] on link "View State Registry" at bounding box center [100, 260] width 66 height 11
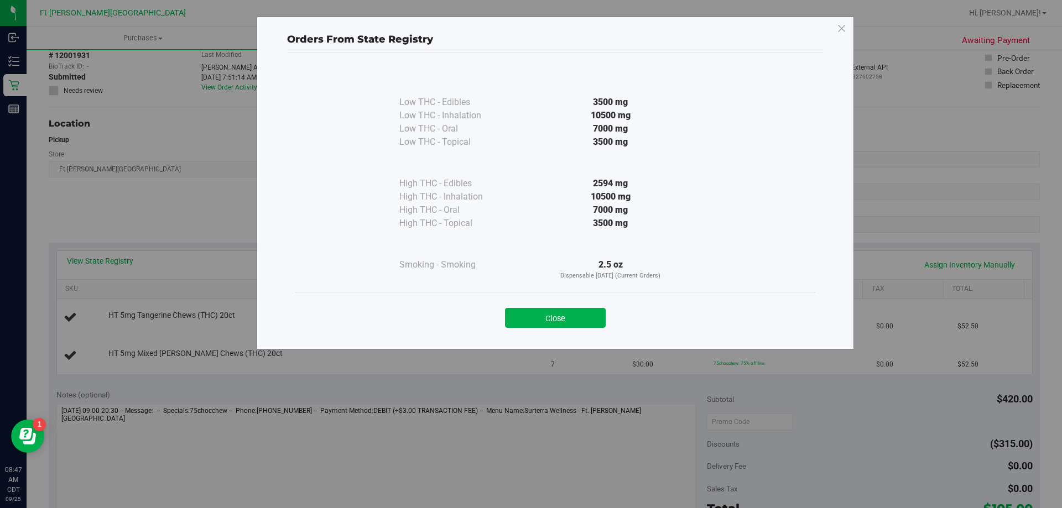
click at [552, 305] on div "Close" at bounding box center [555, 315] width 503 height 28
click at [553, 314] on button "Close" at bounding box center [555, 318] width 101 height 20
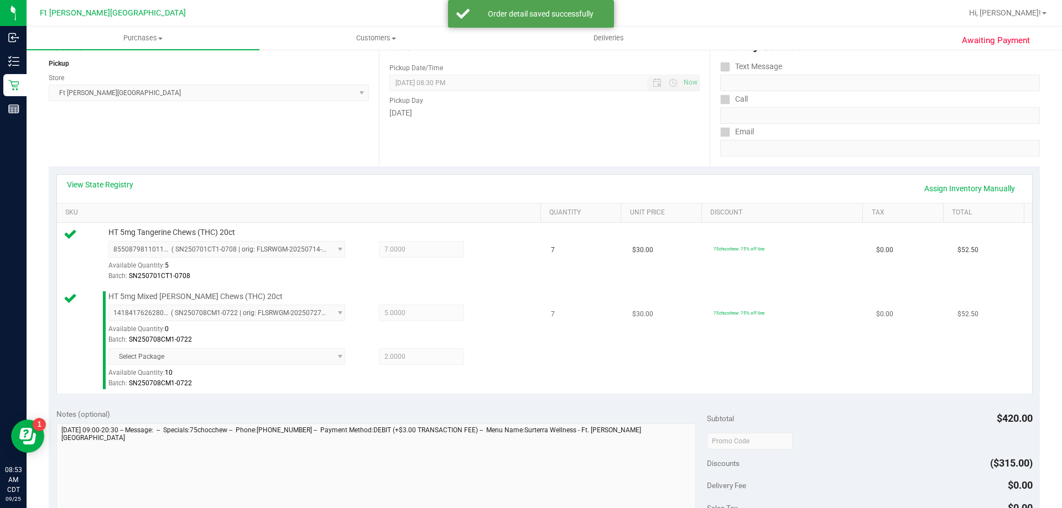
scroll to position [276, 0]
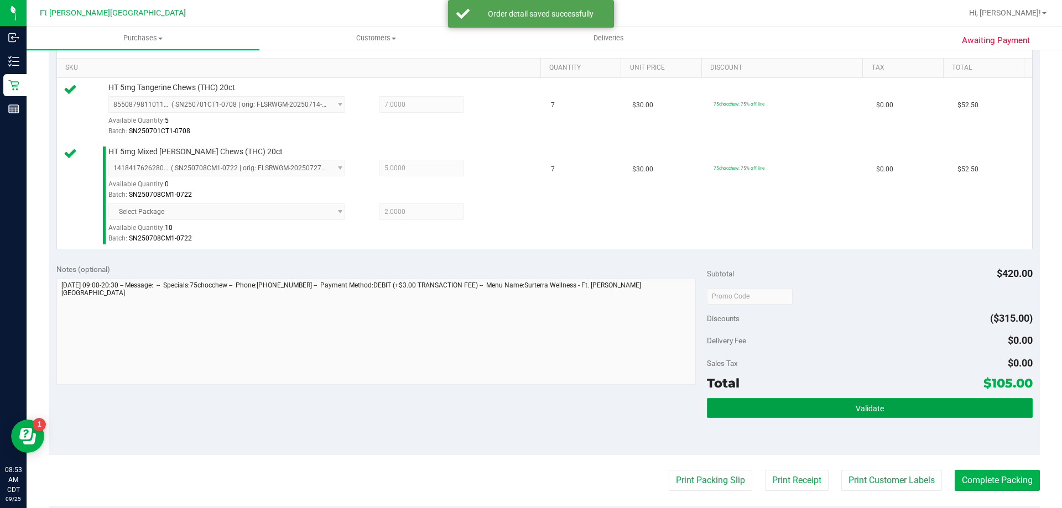
click at [782, 407] on button "Validate" at bounding box center [869, 408] width 325 height 20
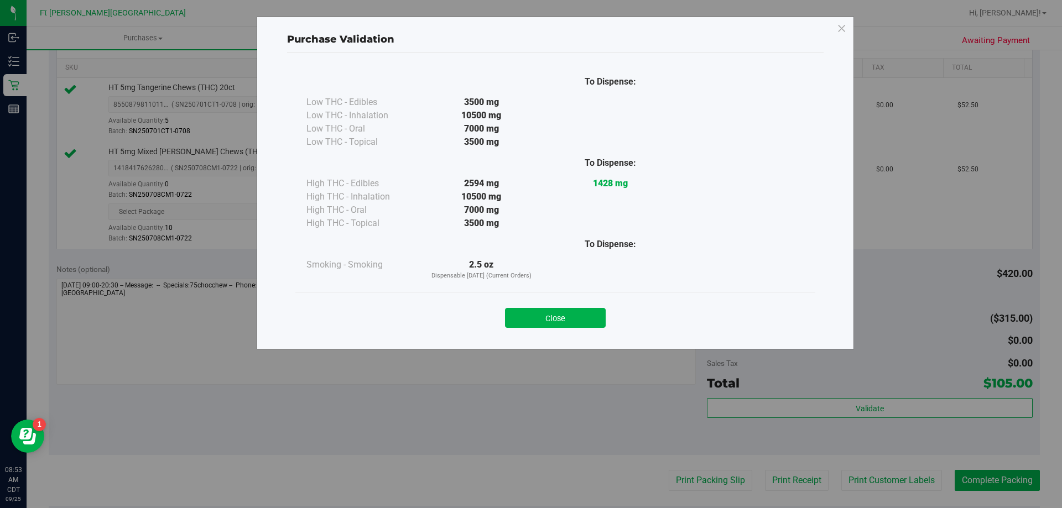
drag, startPoint x: 579, startPoint y: 315, endPoint x: 590, endPoint y: 328, distance: 16.9
click at [580, 318] on button "Close" at bounding box center [555, 318] width 101 height 20
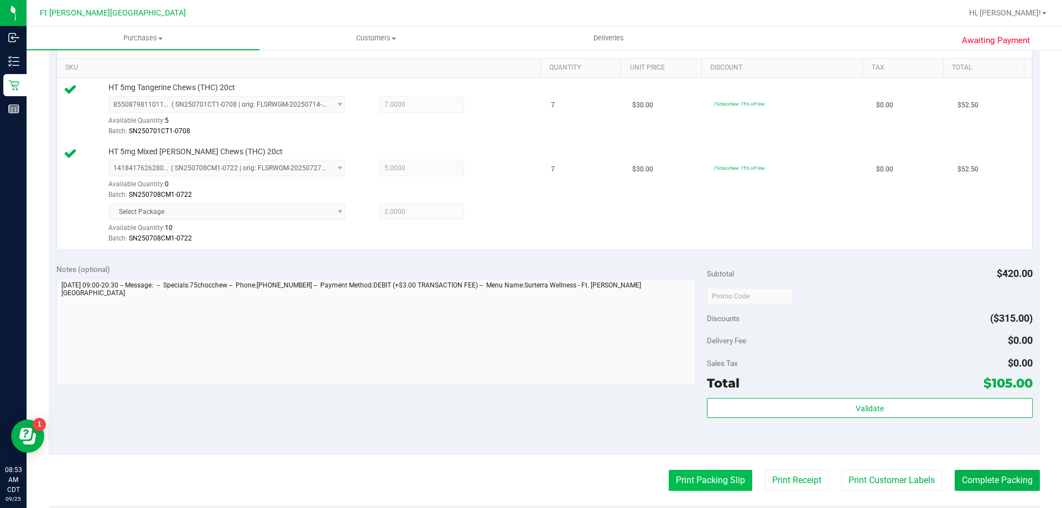
click at [693, 488] on button "Print Packing Slip" at bounding box center [709, 480] width 83 height 21
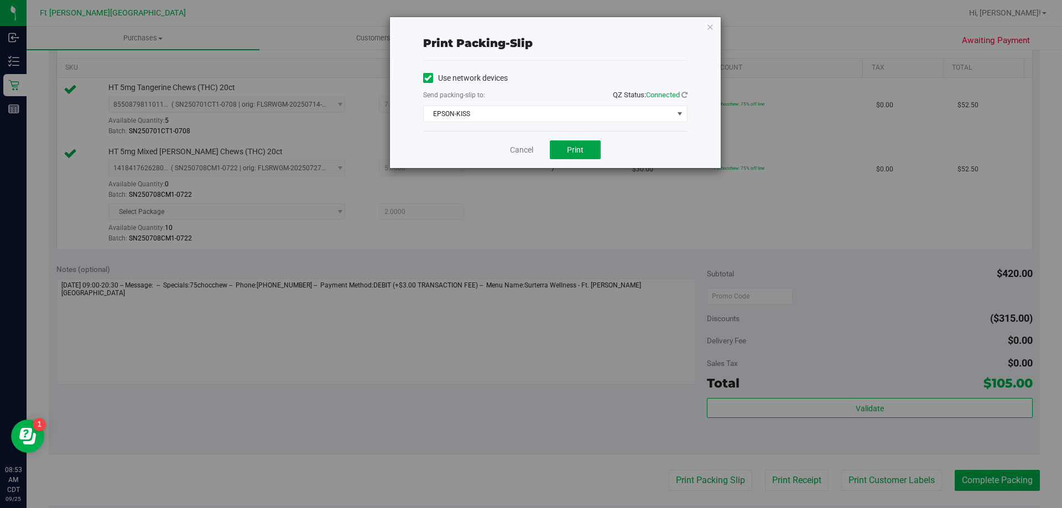
drag, startPoint x: 572, startPoint y: 154, endPoint x: 536, endPoint y: 159, distance: 36.4
click at [571, 154] on span "Print" at bounding box center [575, 149] width 17 height 9
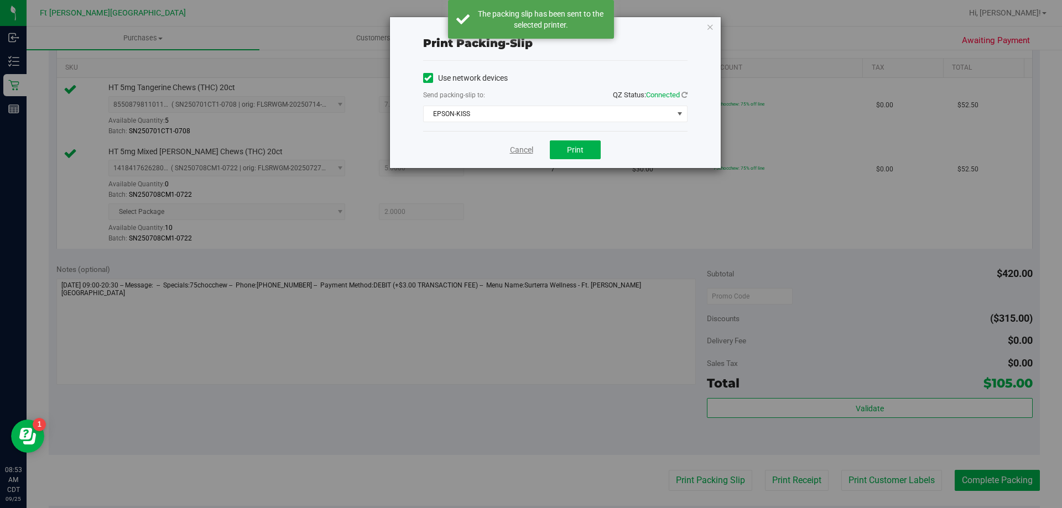
click at [516, 148] on link "Cancel" at bounding box center [521, 150] width 23 height 12
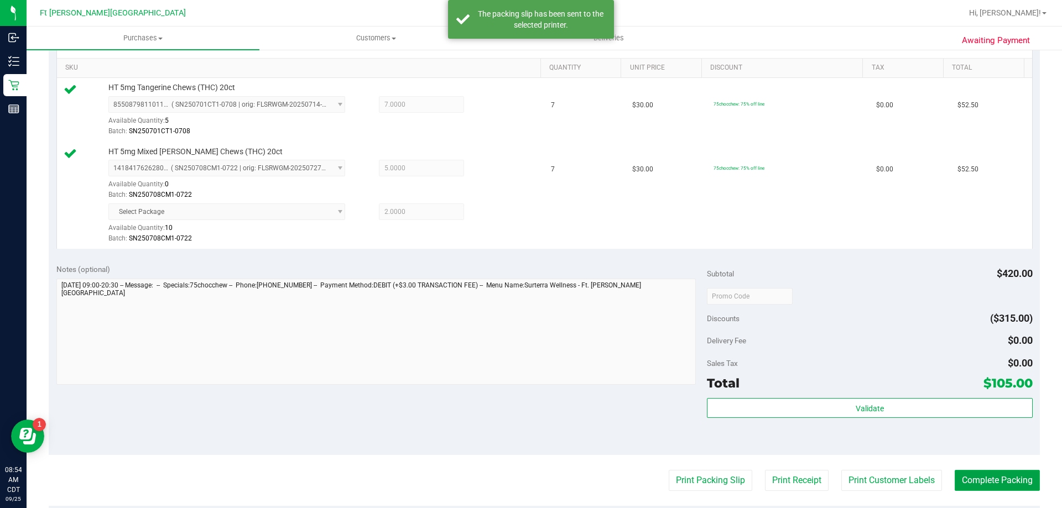
click at [979, 482] on button "Complete Packing" at bounding box center [996, 480] width 85 height 21
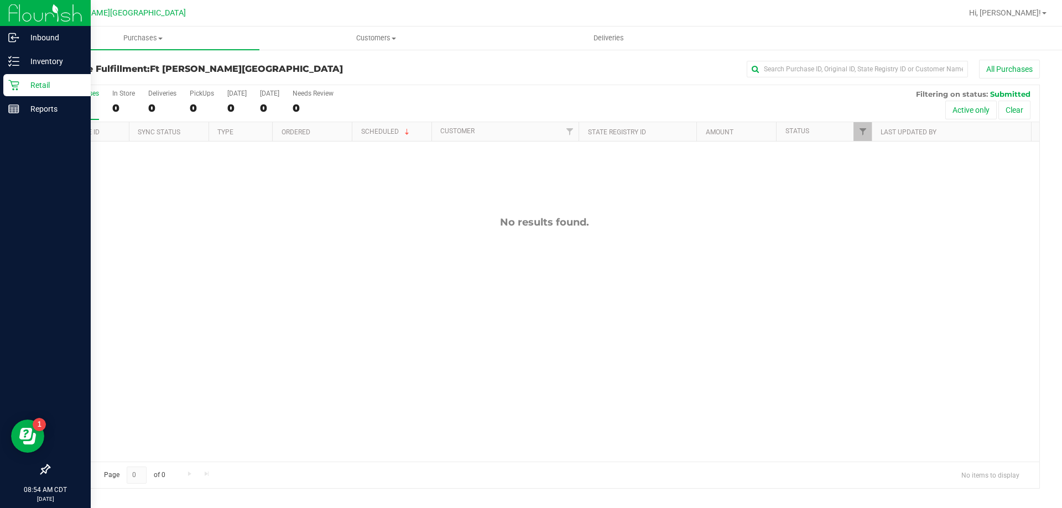
click at [25, 79] on p "Retail" at bounding box center [52, 85] width 66 height 13
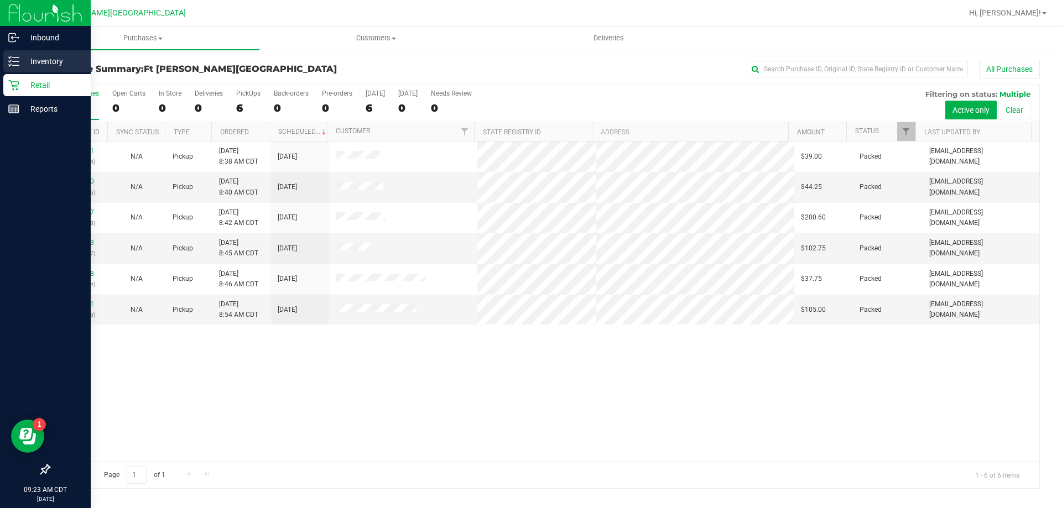
click at [18, 63] on icon at bounding box center [13, 61] width 11 height 11
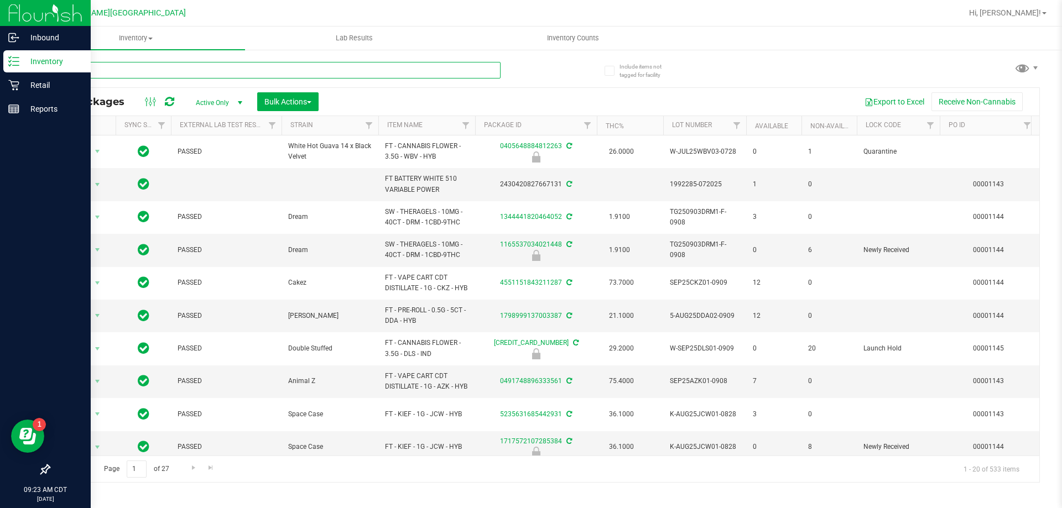
type input "7g"
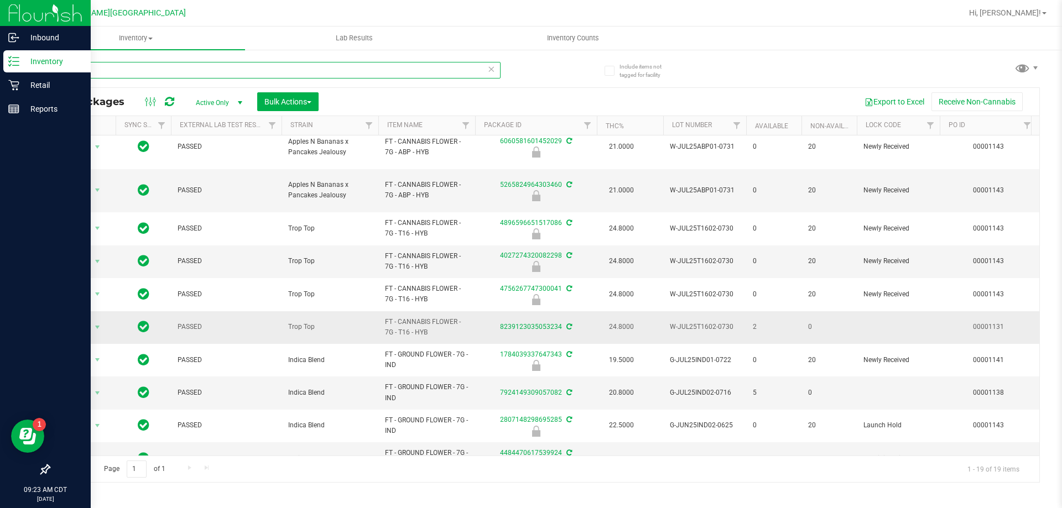
scroll to position [237, 0]
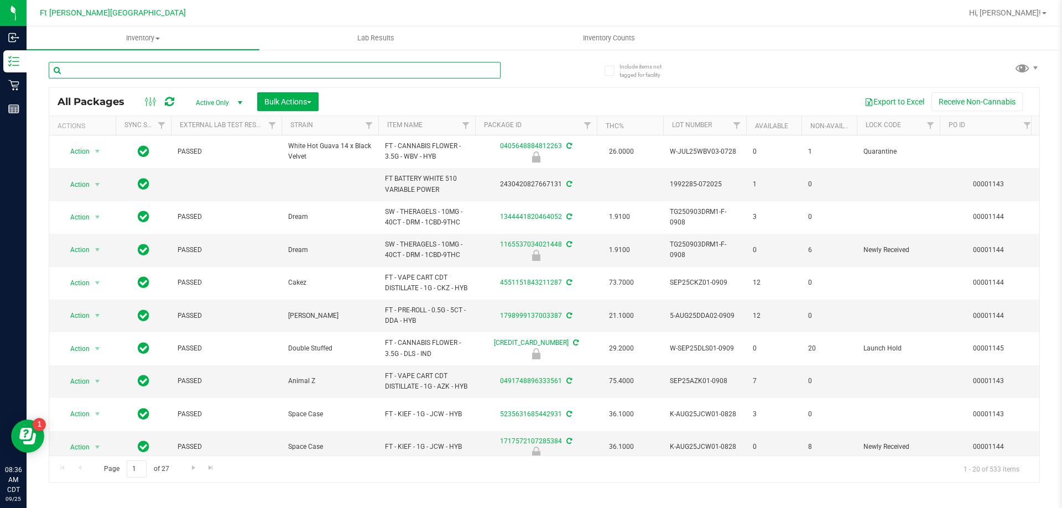
click at [121, 71] on input "text" at bounding box center [275, 70] width 452 height 17
type input "dark"
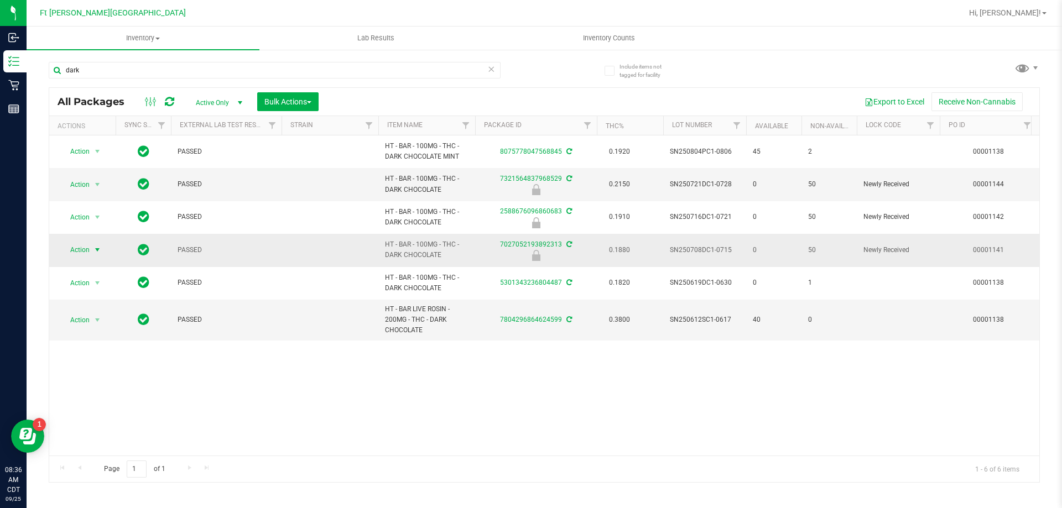
click at [84, 252] on span "Action" at bounding box center [75, 249] width 30 height 15
click at [104, 373] on li "Unlock package" at bounding box center [96, 381] width 71 height 17
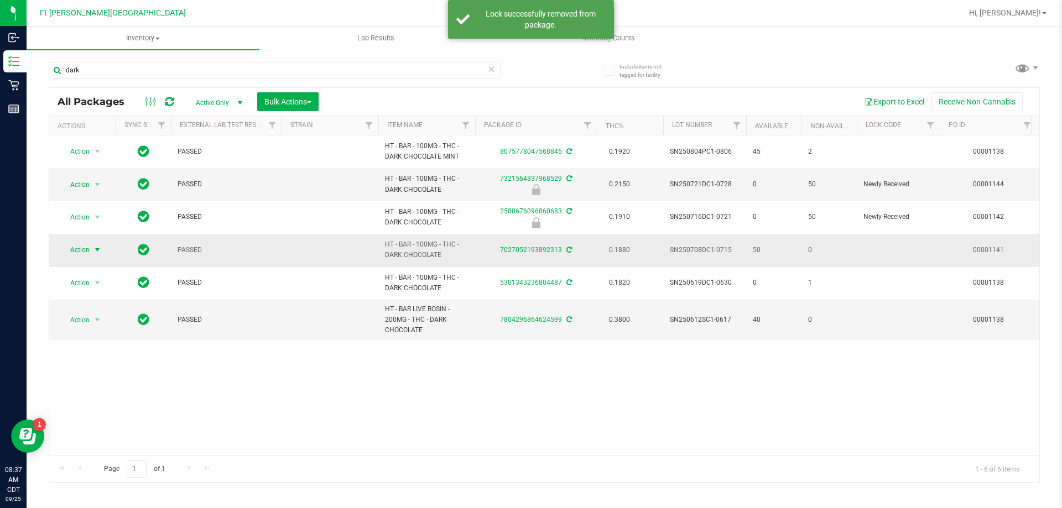
click at [95, 252] on span "select" at bounding box center [97, 249] width 9 height 9
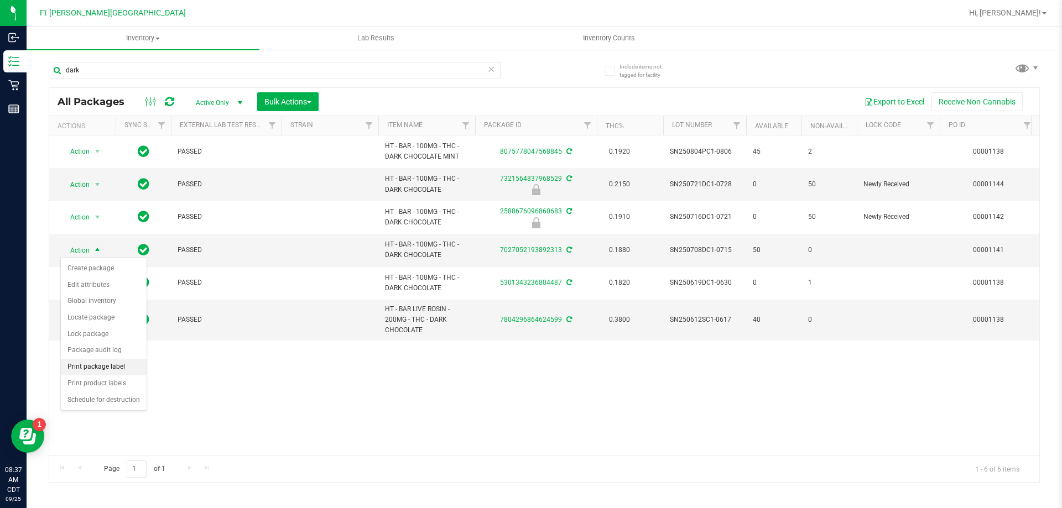
click at [116, 366] on li "Print package label" at bounding box center [104, 367] width 86 height 17
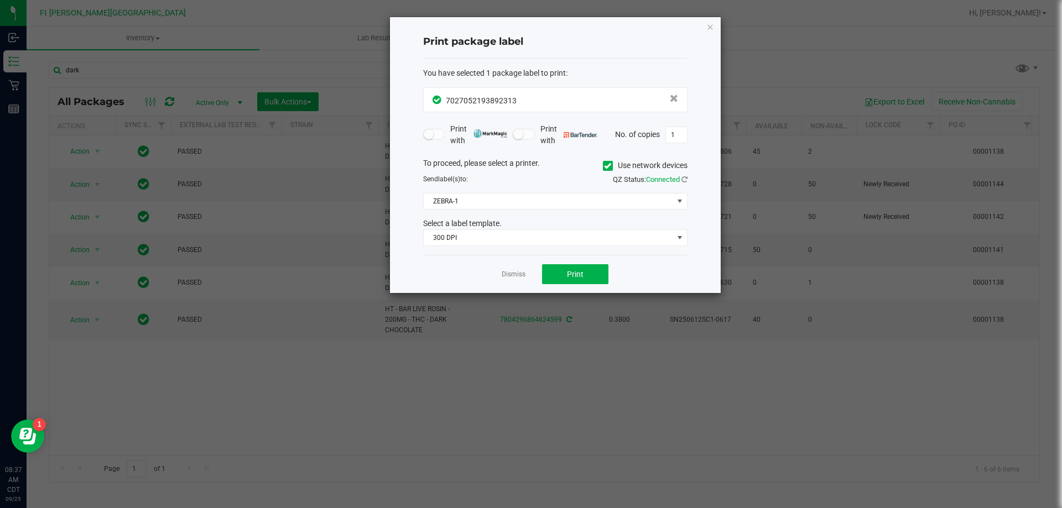
click at [451, 217] on div "To proceed, please select a printer. Use network devices Send label(s) to: QZ S…" at bounding box center [555, 202] width 264 height 89
click at [451, 245] on span "300 DPI" at bounding box center [548, 237] width 249 height 15
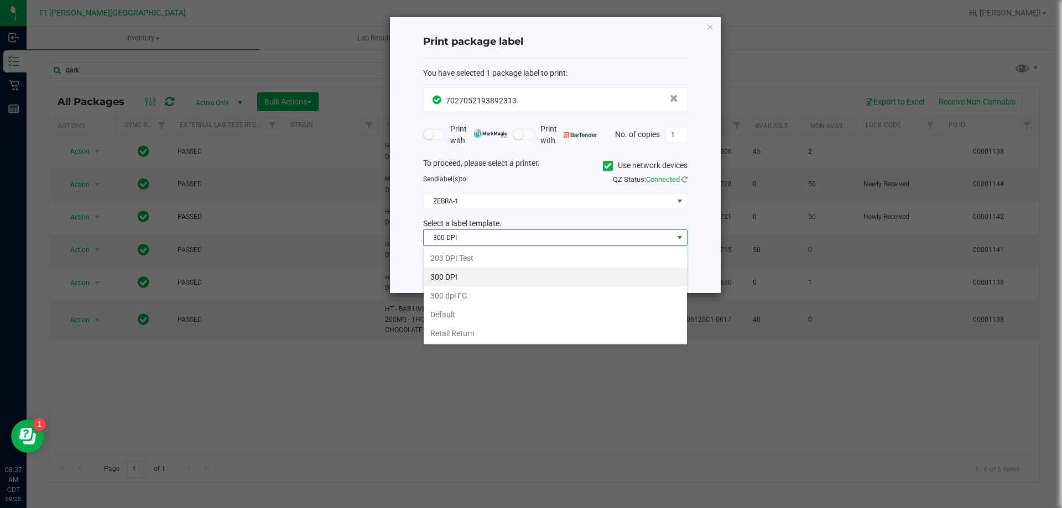
scroll to position [17, 264]
click at [468, 259] on li "203 DPI Test" at bounding box center [555, 258] width 263 height 19
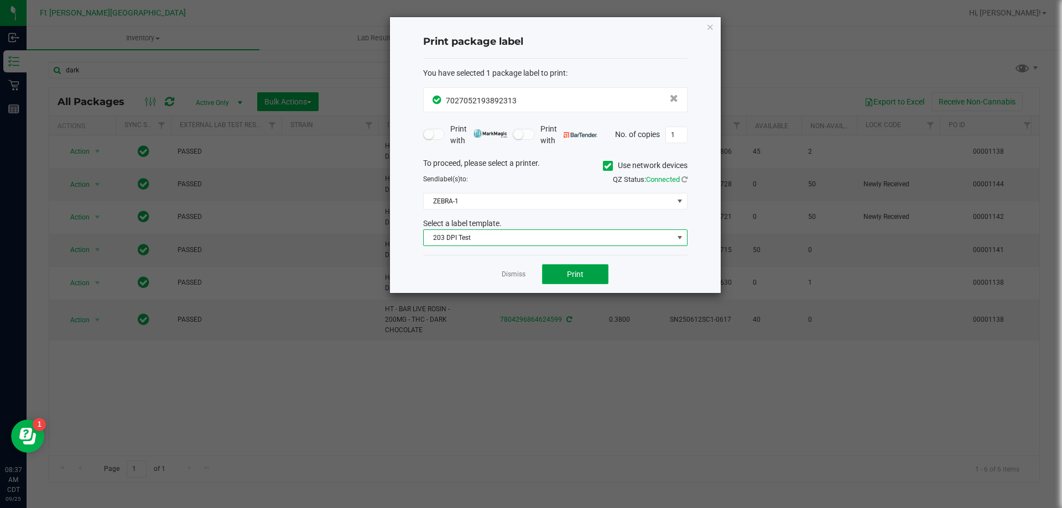
click at [576, 269] on button "Print" at bounding box center [575, 274] width 66 height 20
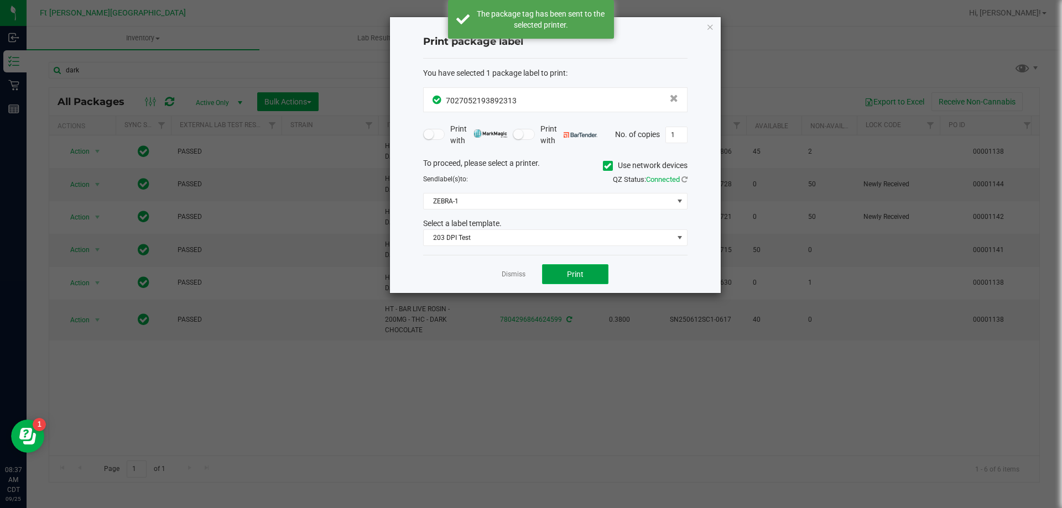
click at [576, 276] on span "Print" at bounding box center [575, 274] width 17 height 9
click at [591, 275] on button "Print" at bounding box center [575, 274] width 66 height 20
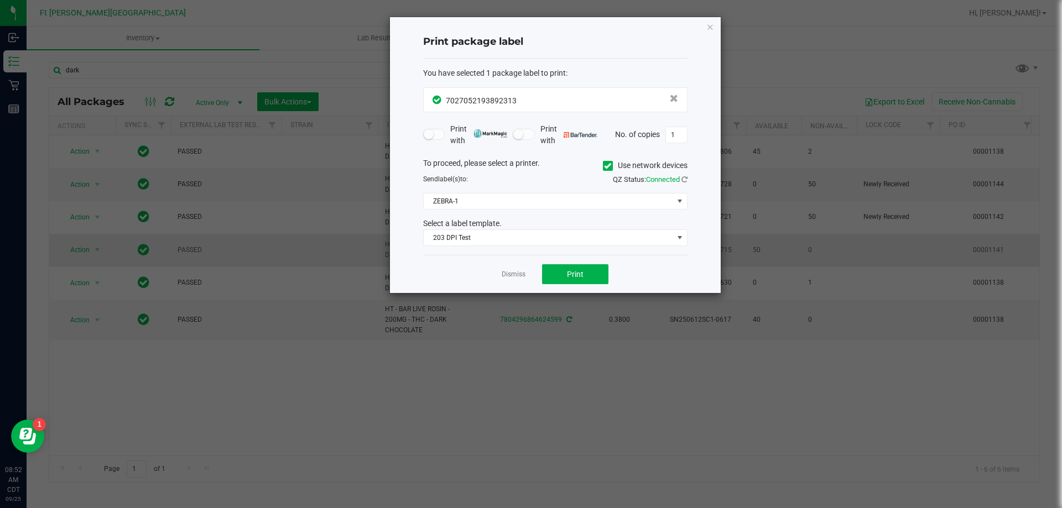
drag, startPoint x: 516, startPoint y: 273, endPoint x: 494, endPoint y: 255, distance: 27.9
click at [518, 273] on link "Dismiss" at bounding box center [513, 274] width 24 height 9
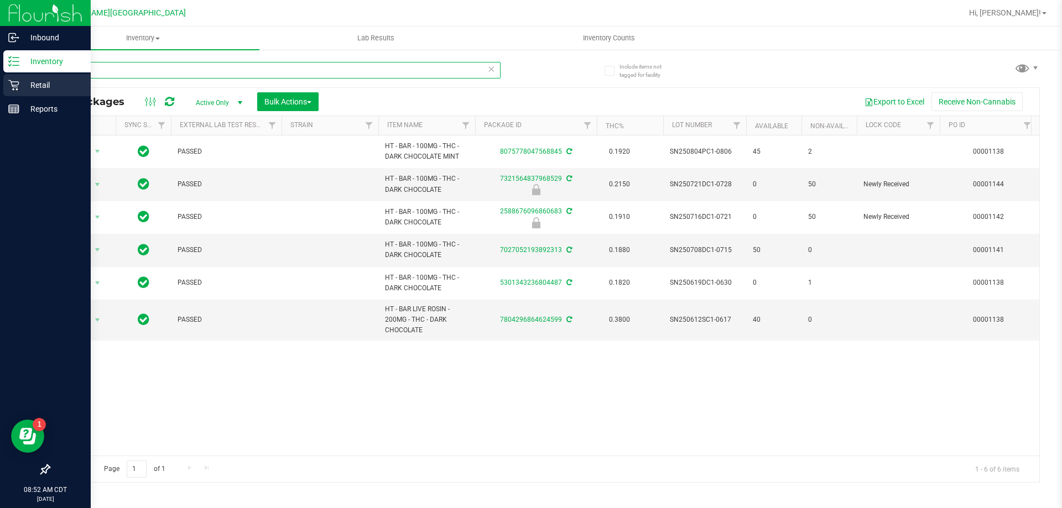
drag, startPoint x: 101, startPoint y: 74, endPoint x: 20, endPoint y: 75, distance: 81.3
click at [22, 73] on div "Inbound Inventory Retail Reports 08:52 AM CDT 09/25/2025 09/25 Ft Walton Beach …" at bounding box center [531, 254] width 1062 height 508
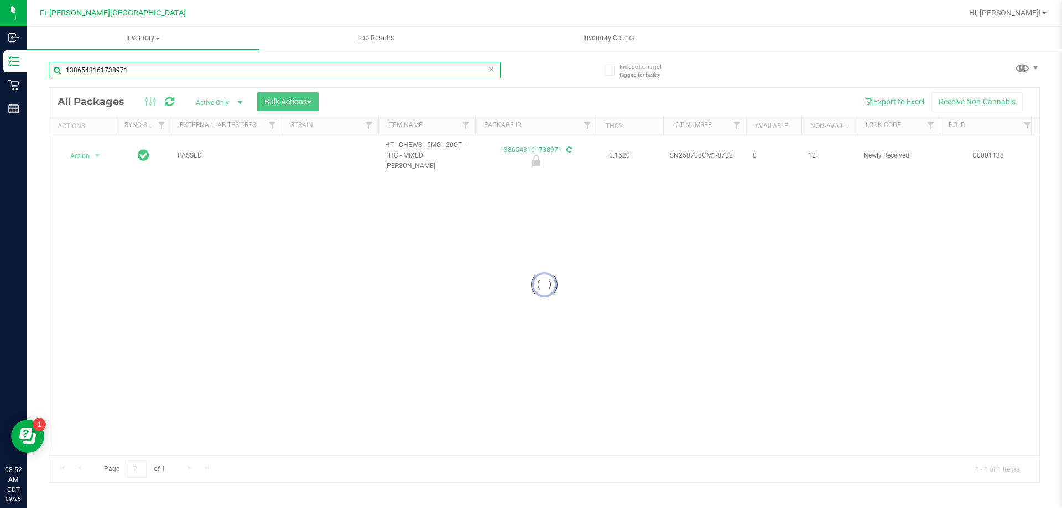
type input "1386543161738971"
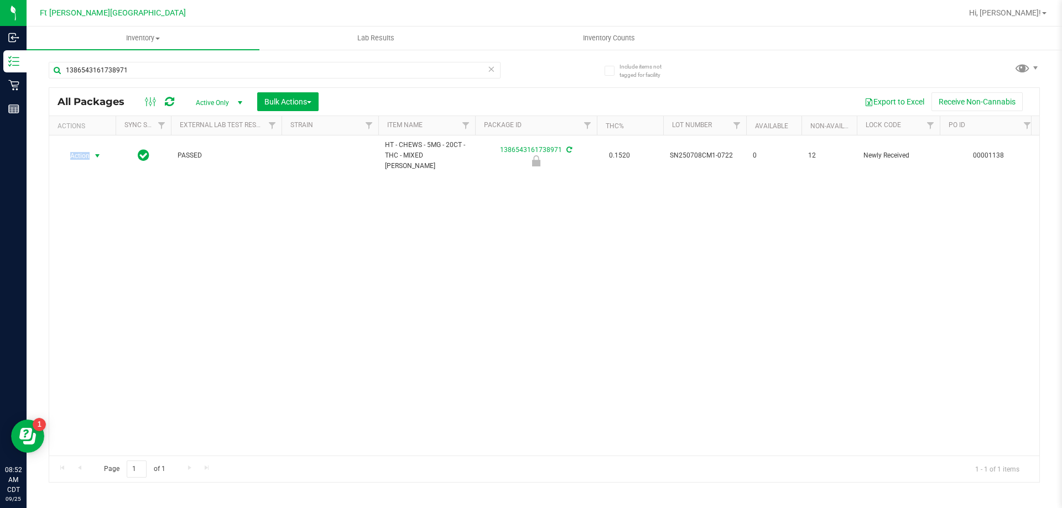
click at [85, 153] on span "Action" at bounding box center [75, 155] width 30 height 15
click at [102, 275] on li "Unlock package" at bounding box center [96, 283] width 71 height 17
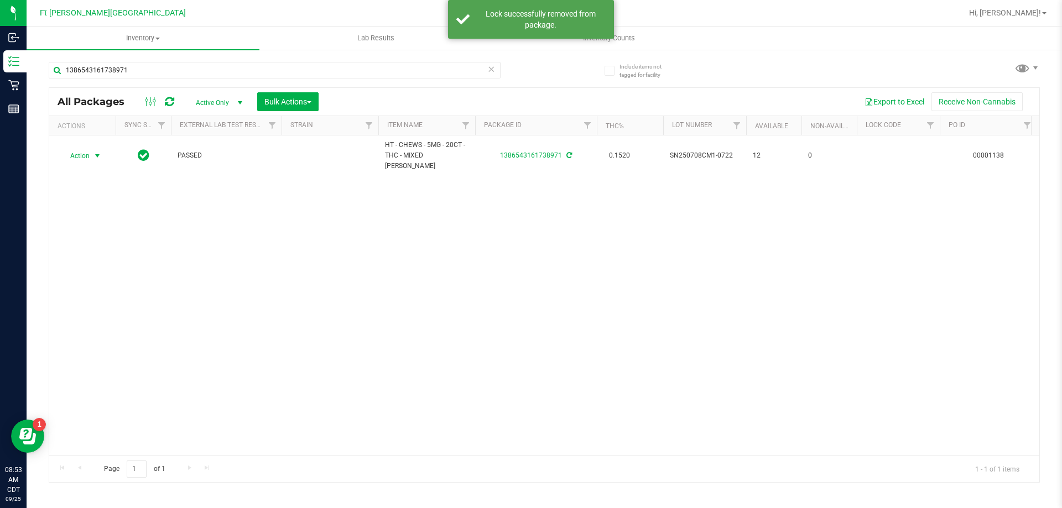
drag, startPoint x: 85, startPoint y: 151, endPoint x: 82, endPoint y: 160, distance: 9.1
click at [84, 151] on span "Action" at bounding box center [75, 155] width 30 height 15
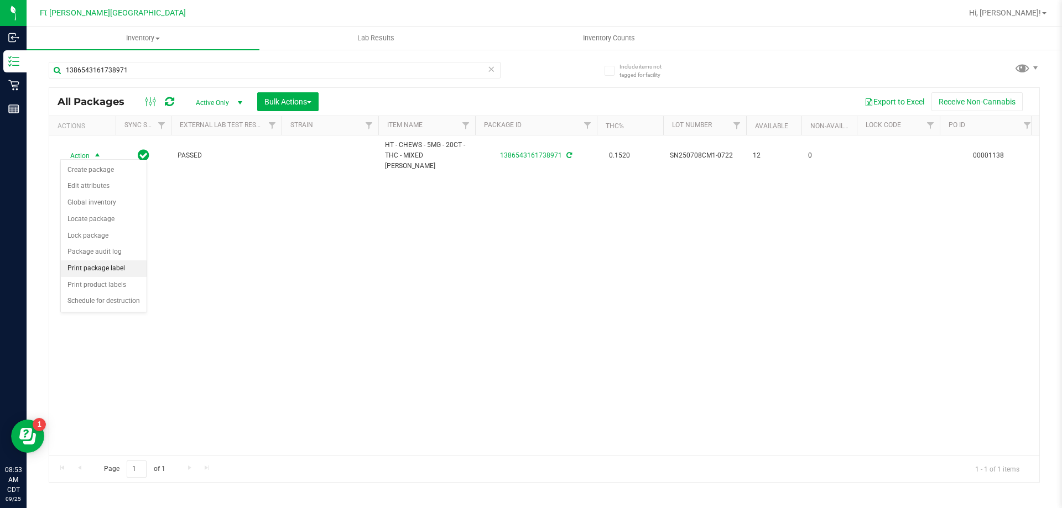
click at [100, 270] on li "Print package label" at bounding box center [104, 268] width 86 height 17
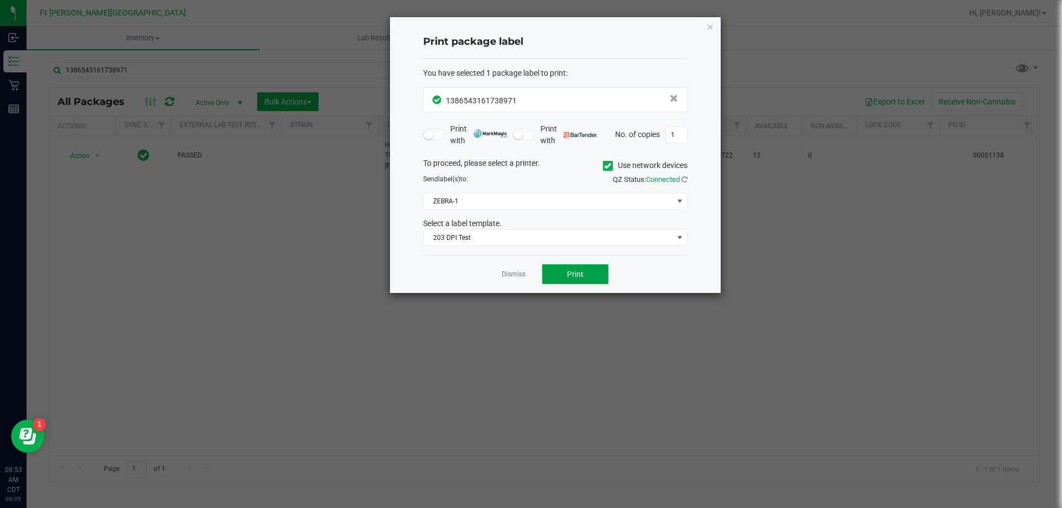
click at [554, 280] on button "Print" at bounding box center [575, 274] width 66 height 20
